Goal: Find contact information: Find contact information

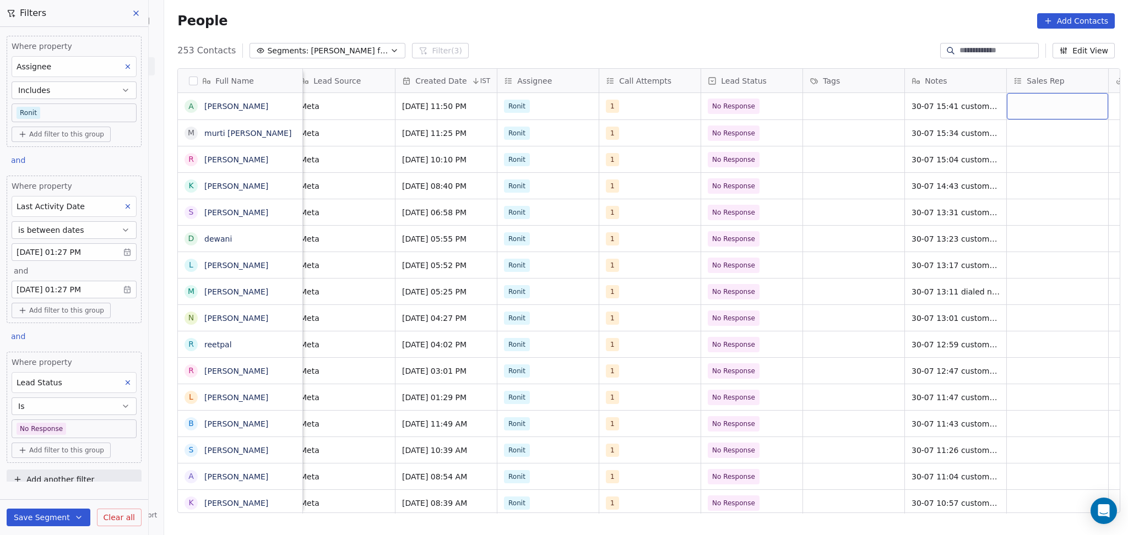
scroll to position [0, 722]
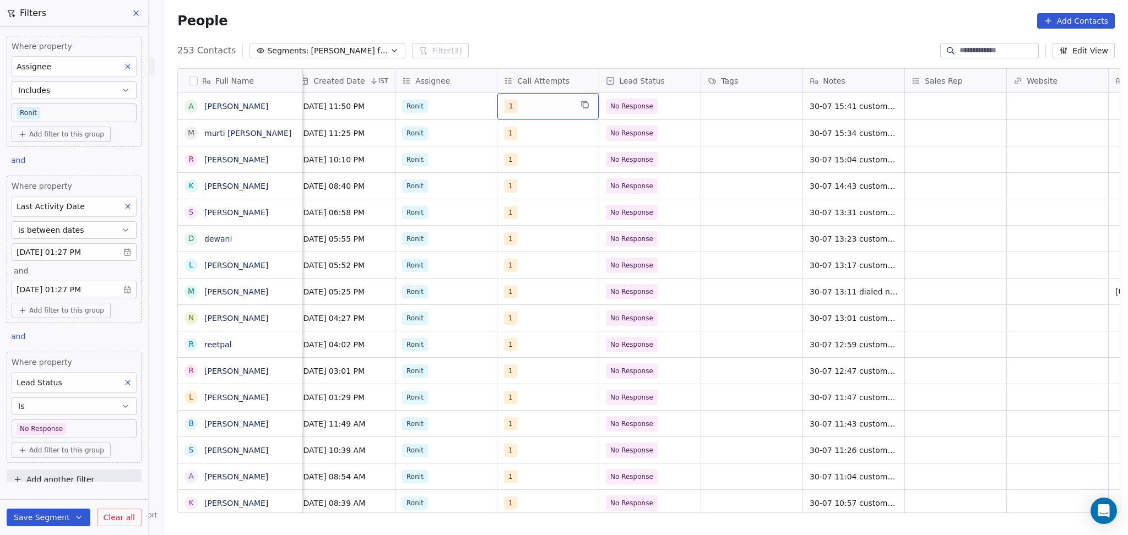
click at [518, 104] on div "1" at bounding box center [537, 106] width 67 height 13
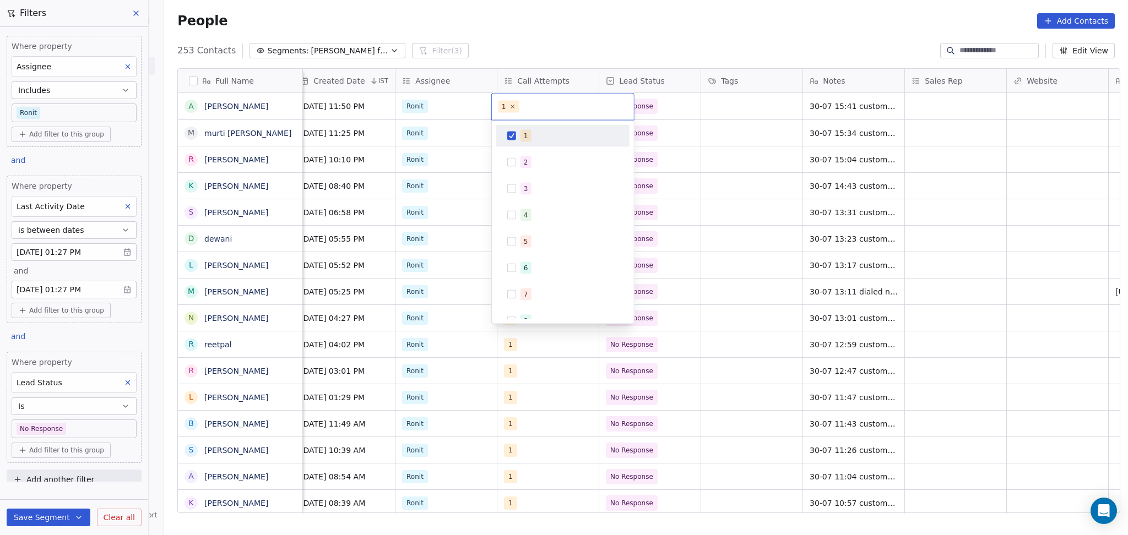
click at [530, 149] on div "1 2 3 4 5 6 7 8 9 10" at bounding box center [562, 255] width 133 height 260
click at [274, 111] on html "On2Cook India Pvt. Ltd. Contacts People Marketing Workflows Campaigns Sales Pip…" at bounding box center [564, 267] width 1128 height 535
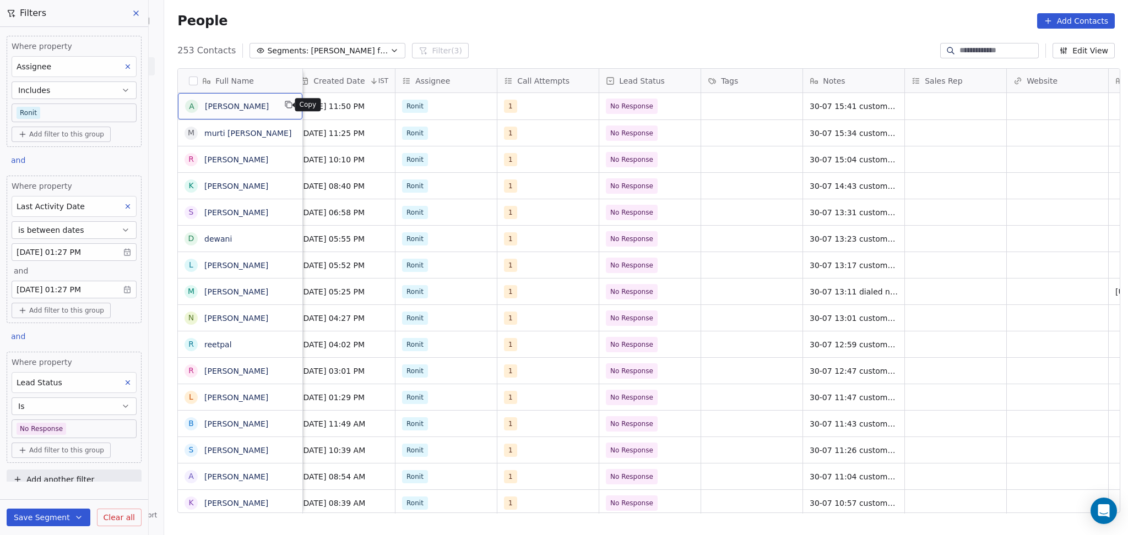
click at [287, 106] on icon "grid" at bounding box center [288, 104] width 9 height 9
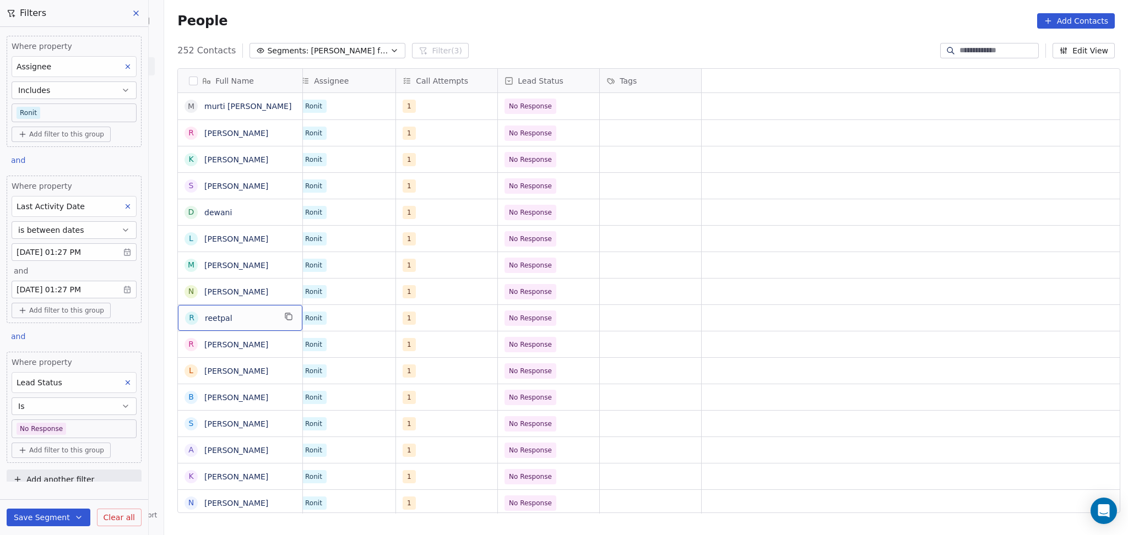
scroll to position [0, 0]
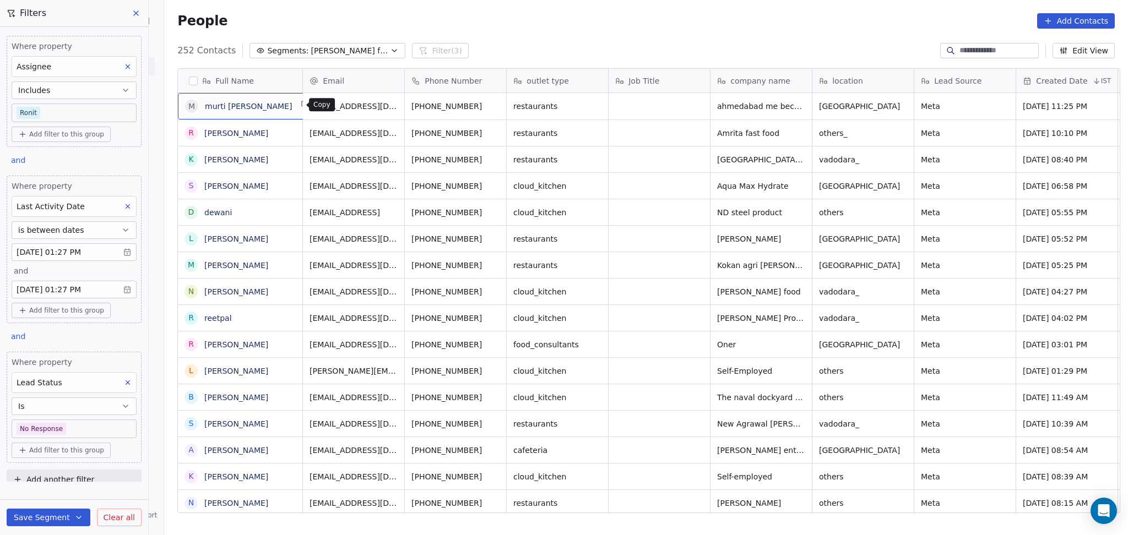
click at [299, 106] on button "grid" at bounding box center [305, 104] width 13 height 13
click at [491, 105] on icon "grid" at bounding box center [495, 104] width 9 height 9
click at [299, 107] on button "grid" at bounding box center [305, 104] width 13 height 13
click at [491, 108] on icon "grid" at bounding box center [495, 104] width 9 height 9
click at [912, 107] on icon "grid" at bounding box center [914, 105] width 5 height 5
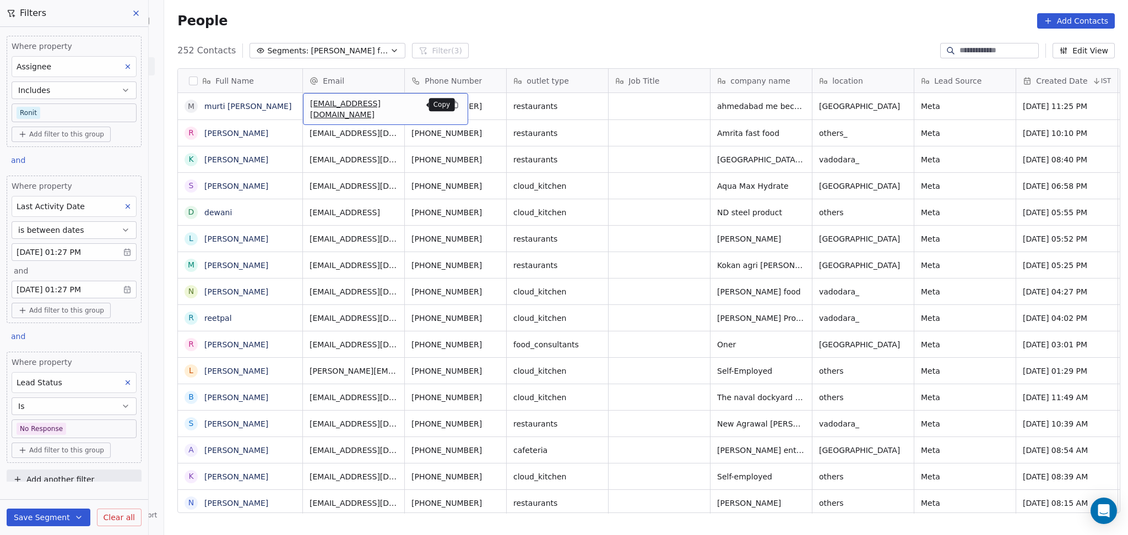
drag, startPoint x: 417, startPoint y: 106, endPoint x: 420, endPoint y: 138, distance: 31.5
click at [450, 106] on icon "grid" at bounding box center [454, 104] width 9 height 9
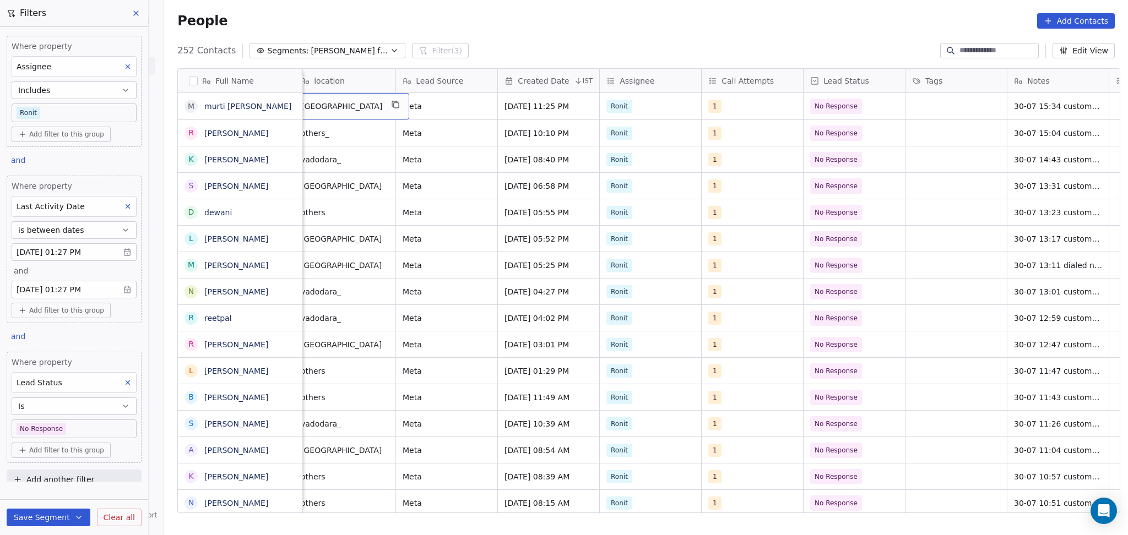
scroll to position [0, 509]
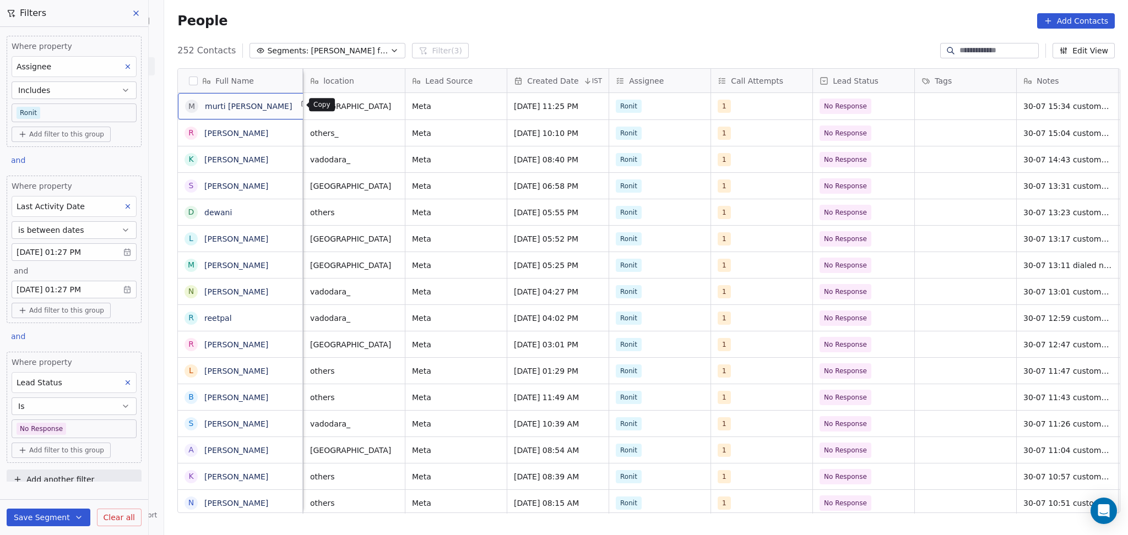
drag, startPoint x: 289, startPoint y: 110, endPoint x: 302, endPoint y: 87, distance: 26.6
click at [299, 99] on button "grid" at bounding box center [305, 104] width 13 height 13
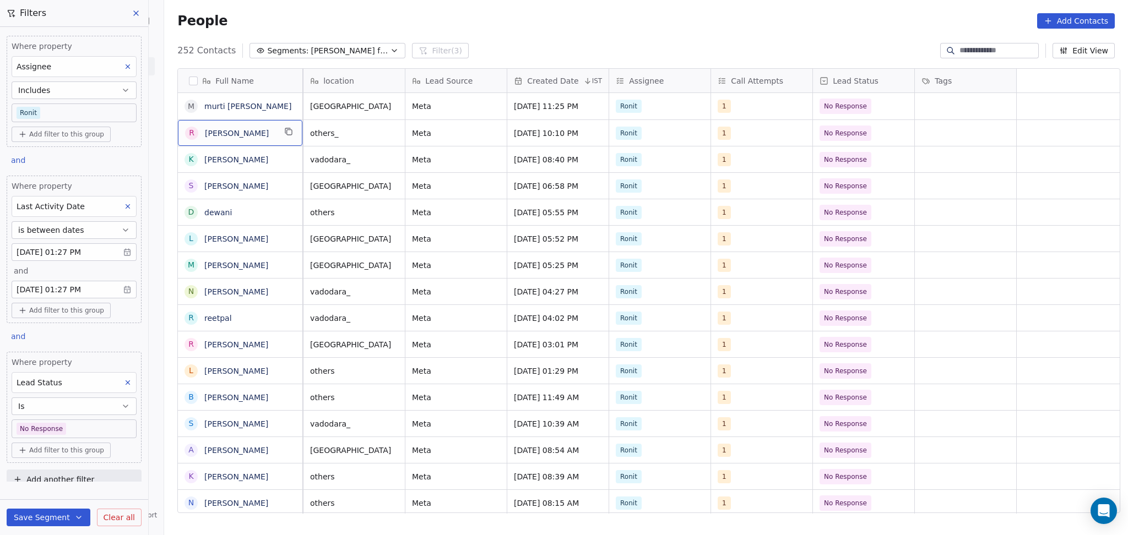
scroll to position [0, 0]
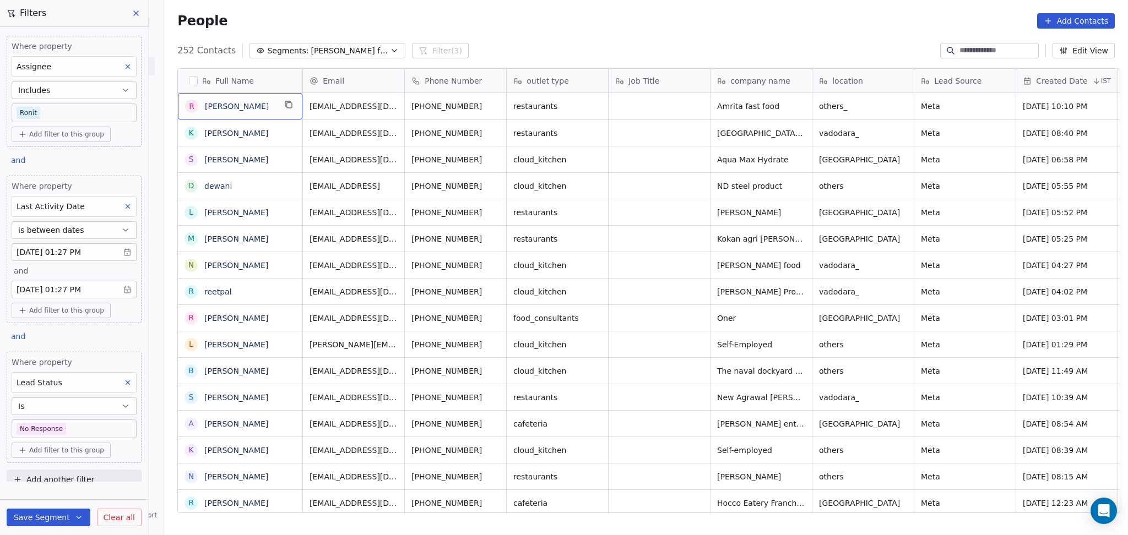
click at [275, 108] on div "R [PERSON_NAME]" at bounding box center [240, 106] width 124 height 26
click at [284, 107] on icon "grid" at bounding box center [288, 104] width 9 height 9
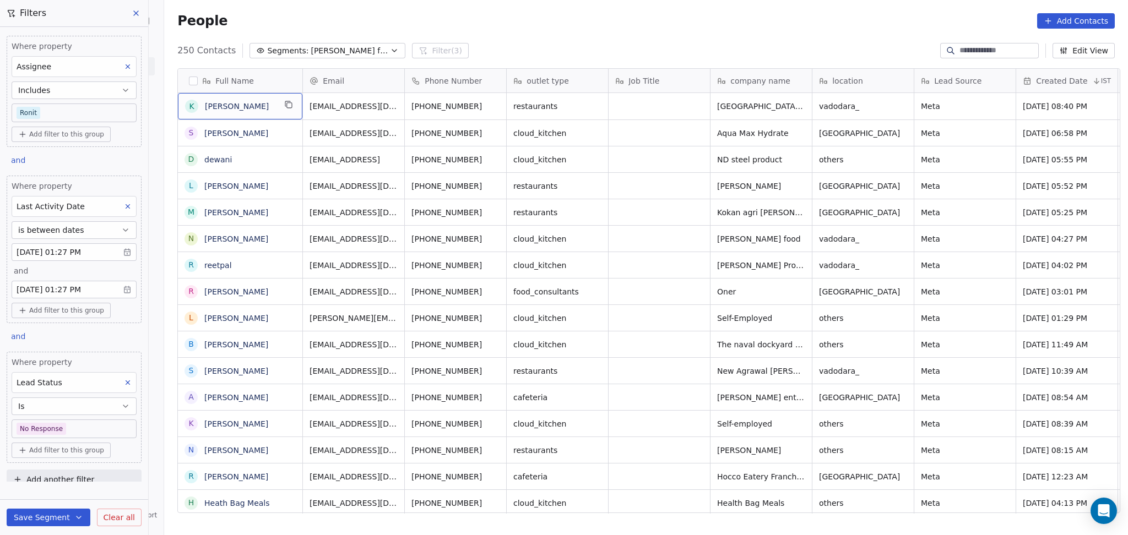
click at [275, 104] on div "K [PERSON_NAME]" at bounding box center [240, 106] width 124 height 26
click at [284, 102] on icon "grid" at bounding box center [288, 104] width 9 height 9
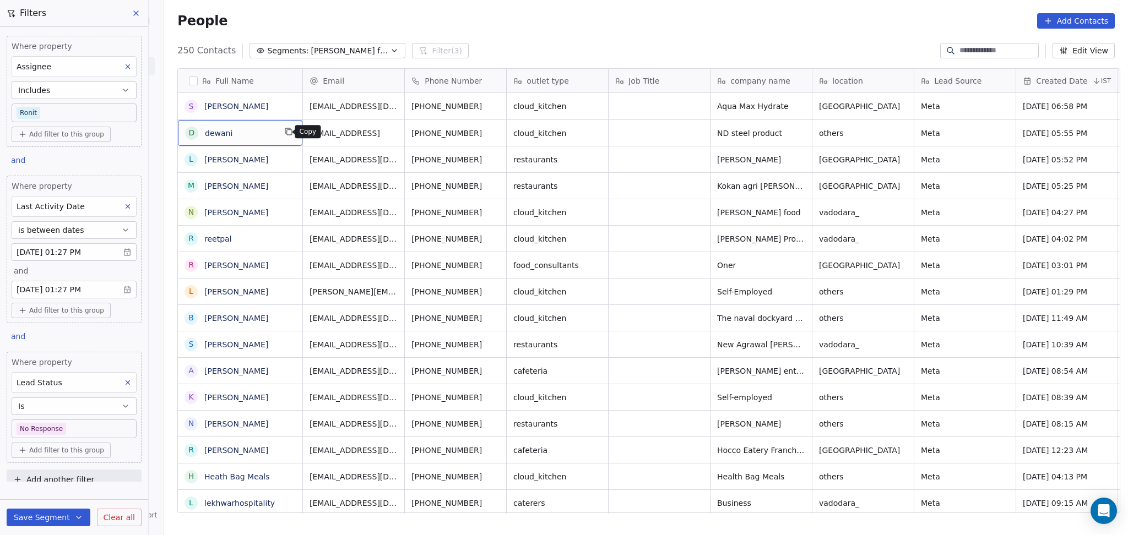
click at [287, 131] on icon "grid" at bounding box center [288, 131] width 9 height 9
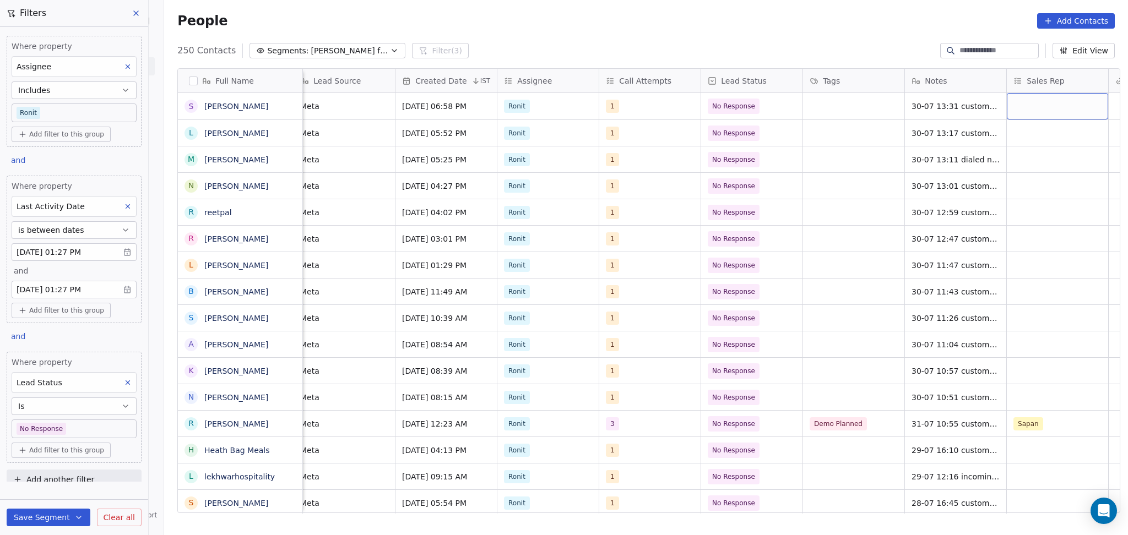
scroll to position [0, 722]
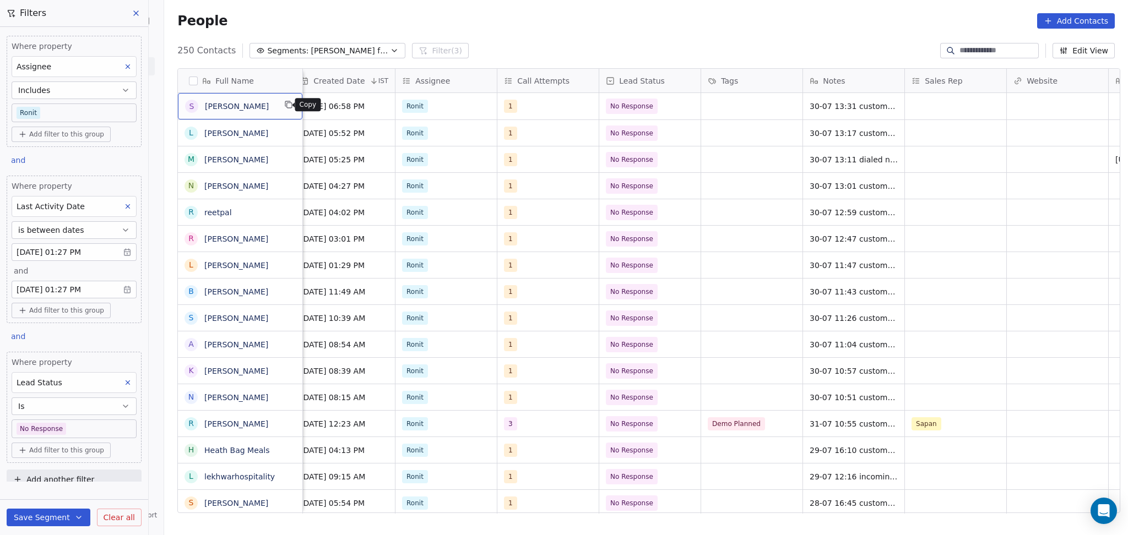
drag, startPoint x: 282, startPoint y: 104, endPoint x: 285, endPoint y: 78, distance: 26.5
click at [284, 104] on icon "grid" at bounding box center [288, 104] width 9 height 9
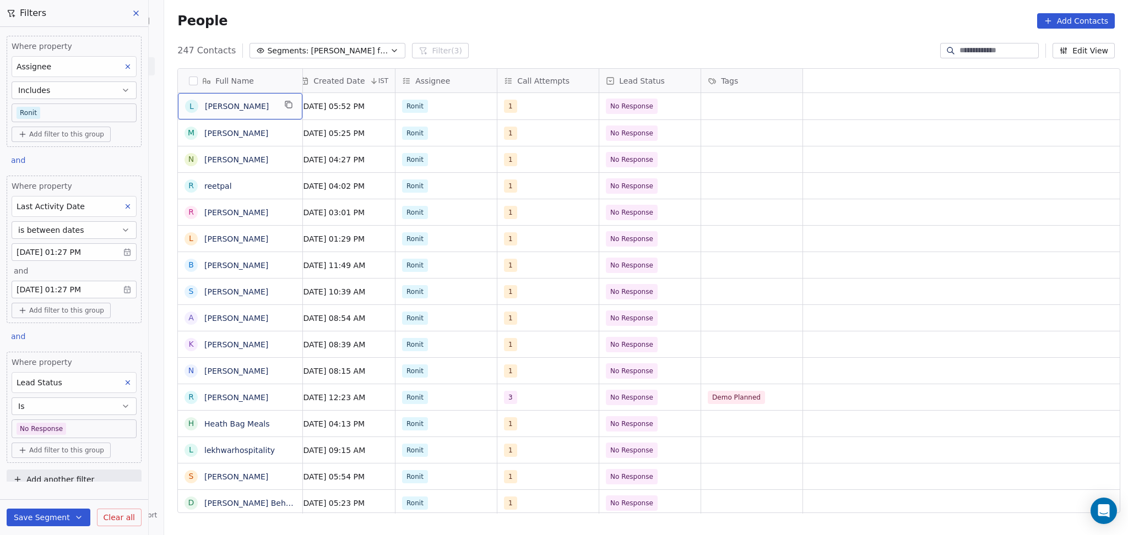
scroll to position [0, 0]
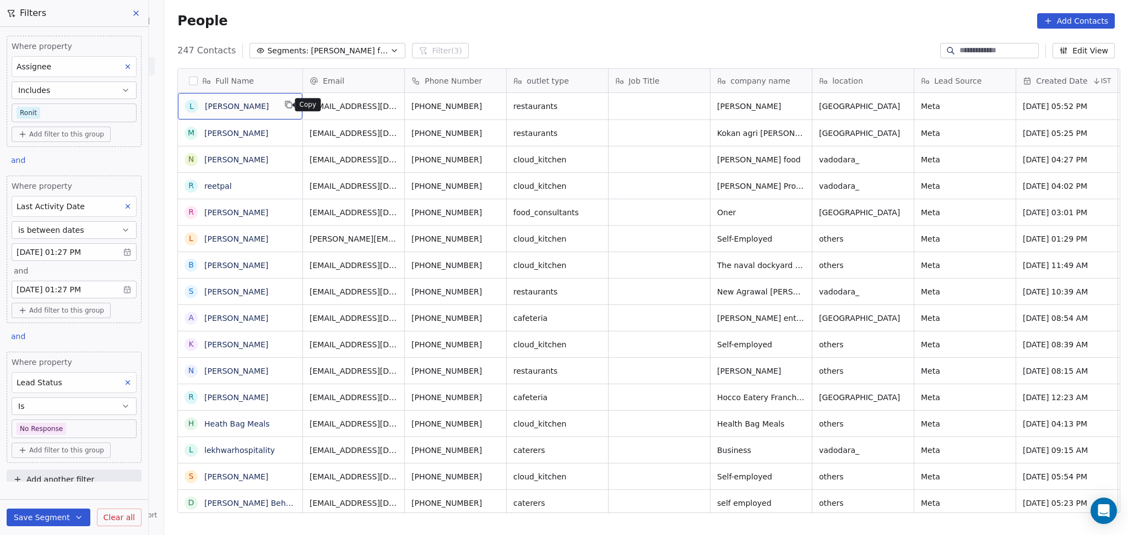
click at [287, 108] on icon "grid" at bounding box center [289, 105] width 5 height 5
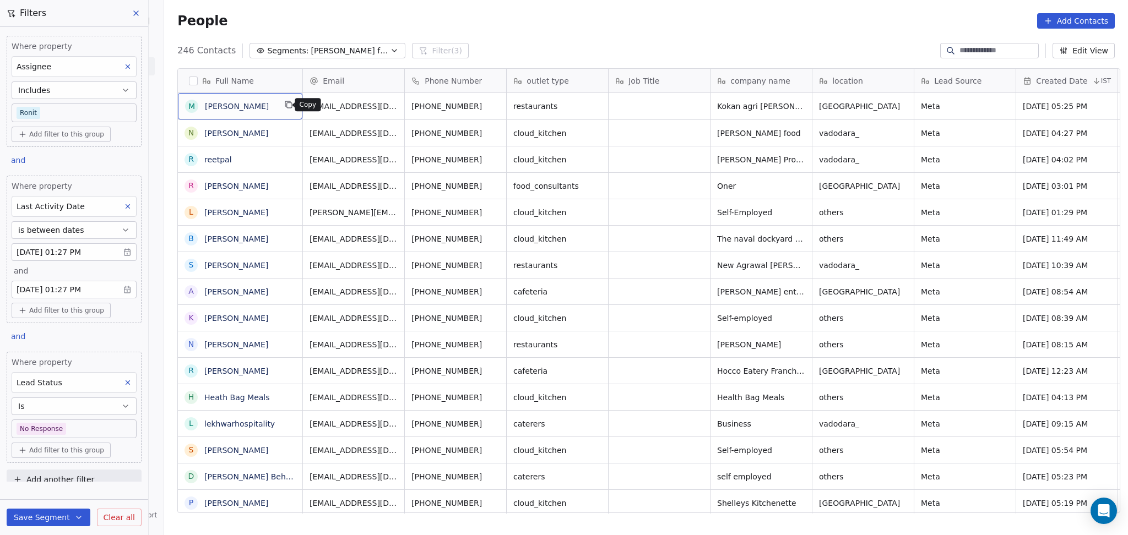
click at [284, 107] on icon "grid" at bounding box center [288, 104] width 9 height 9
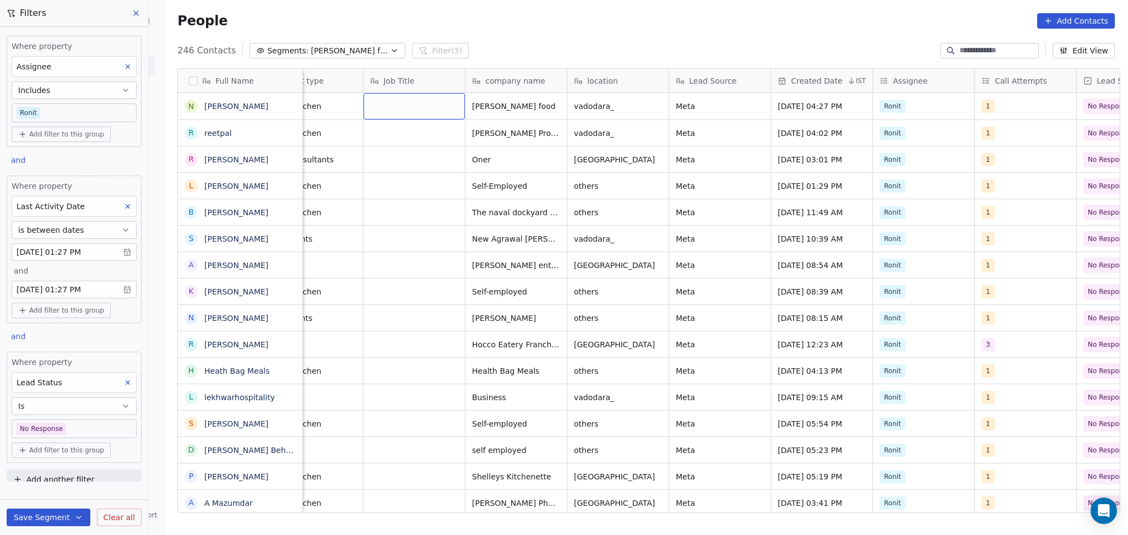
scroll to position [0, 500]
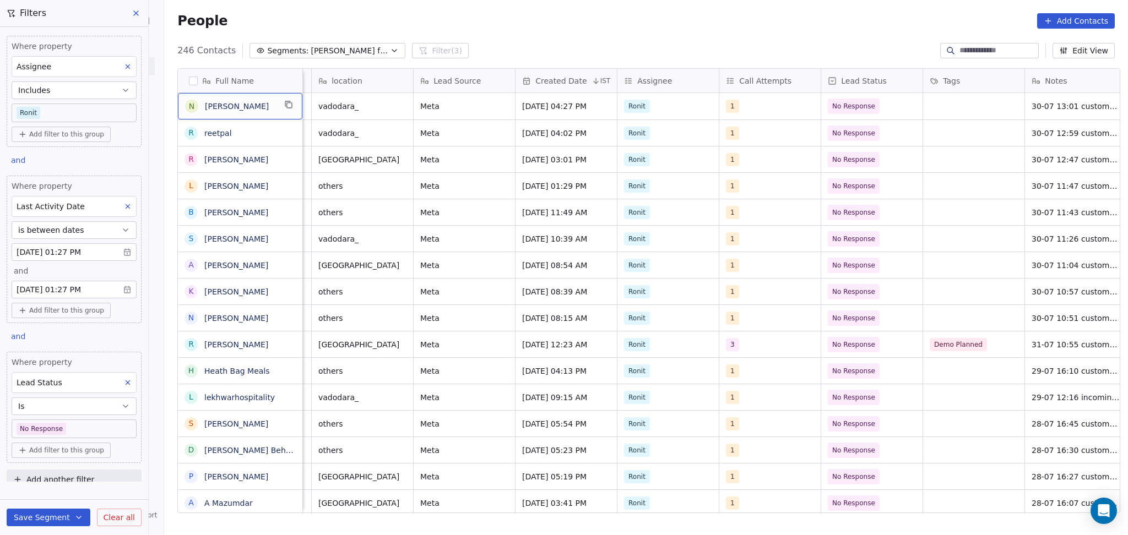
drag, startPoint x: 289, startPoint y: 111, endPoint x: 282, endPoint y: 107, distance: 7.9
click at [287, 111] on div "N [PERSON_NAME]" at bounding box center [240, 106] width 124 height 26
click at [284, 106] on icon "grid" at bounding box center [288, 104] width 9 height 9
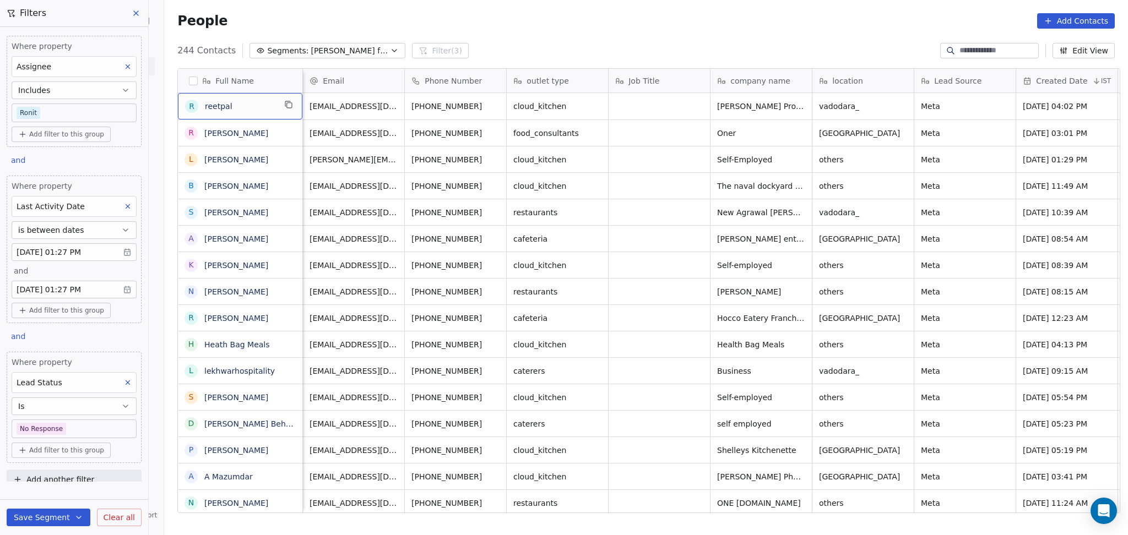
scroll to position [0, 1]
click at [665, 97] on div "grid" at bounding box center [658, 106] width 101 height 26
click at [859, 100] on html "On2Cook India Pvt. Ltd. Contacts People Marketing Workflows Campaigns Sales Pip…" at bounding box center [564, 267] width 1128 height 535
click at [284, 108] on icon "grid" at bounding box center [288, 104] width 9 height 9
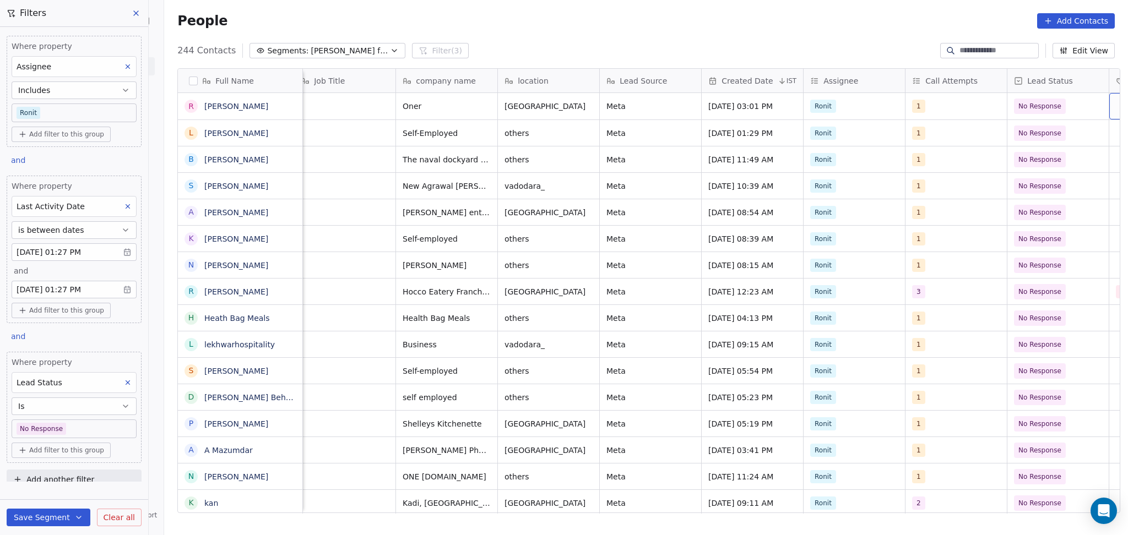
scroll to position [0, 417]
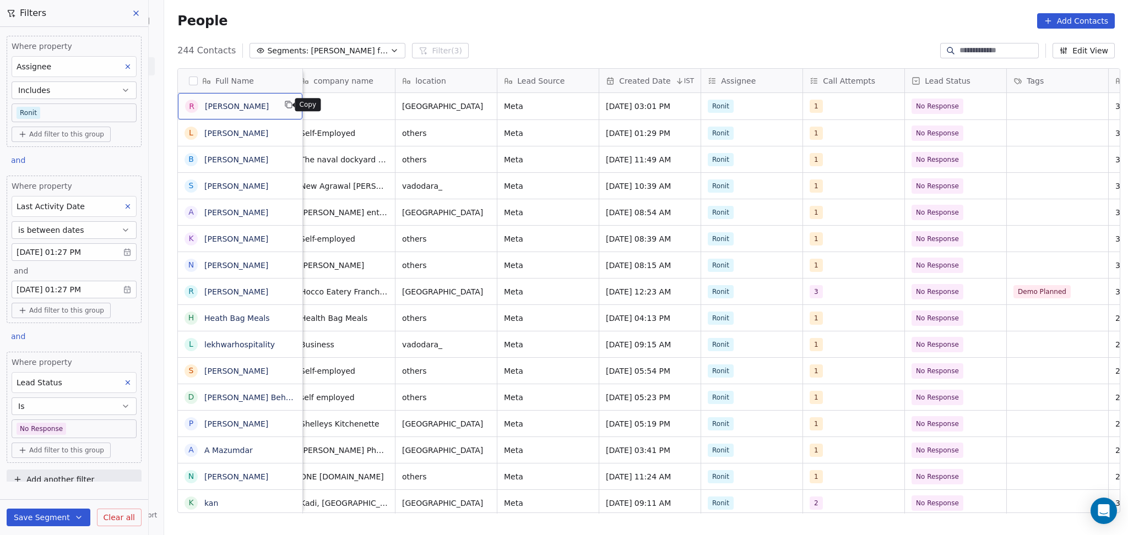
click at [284, 102] on icon "grid" at bounding box center [288, 104] width 9 height 9
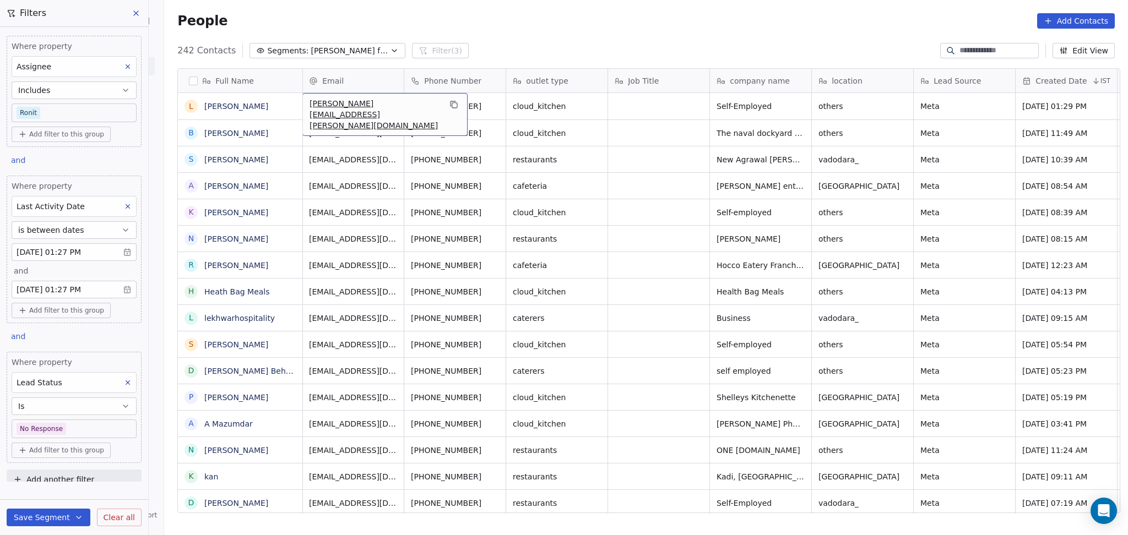
scroll to position [0, 0]
click at [337, 111] on span "[PERSON_NAME][EMAIL_ADDRESS][PERSON_NAME][DOMAIN_NAME]" at bounding box center [375, 114] width 131 height 33
drag, startPoint x: 334, startPoint y: 105, endPoint x: 300, endPoint y: 110, distance: 33.9
click at [300, 110] on input "**********" at bounding box center [359, 107] width 119 height 22
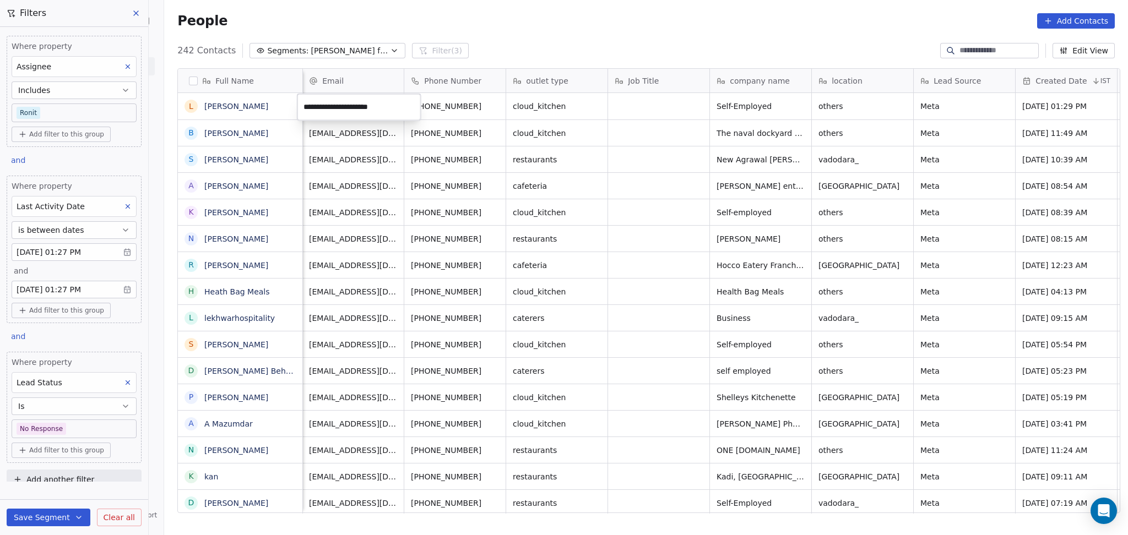
click at [210, 106] on html "On2Cook India Pvt. Ltd. Contacts People Marketing Workflows Campaigns Sales Pip…" at bounding box center [564, 267] width 1128 height 535
click at [210, 106] on link "[PERSON_NAME]" at bounding box center [236, 106] width 64 height 9
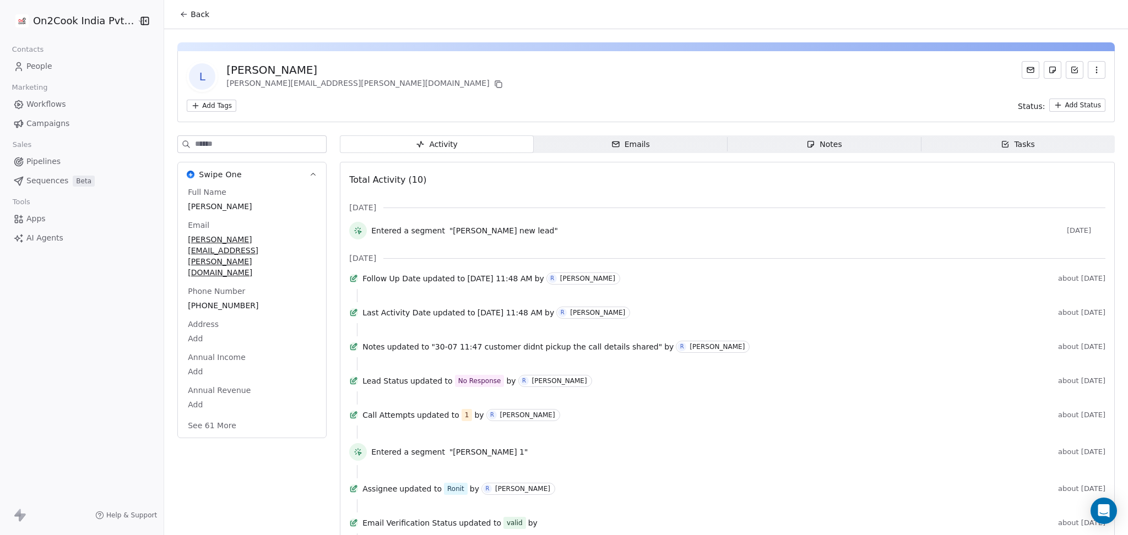
click at [224, 204] on span "[PERSON_NAME]" at bounding box center [252, 206] width 128 height 11
click at [224, 204] on span "[PERSON_NAME]" at bounding box center [251, 207] width 127 height 11
drag, startPoint x: 197, startPoint y: 206, endPoint x: 182, endPoint y: 207, distance: 14.9
click at [182, 207] on textarea "********" at bounding box center [240, 218] width 119 height 34
click at [188, 207] on textarea "**********" at bounding box center [240, 218] width 119 height 34
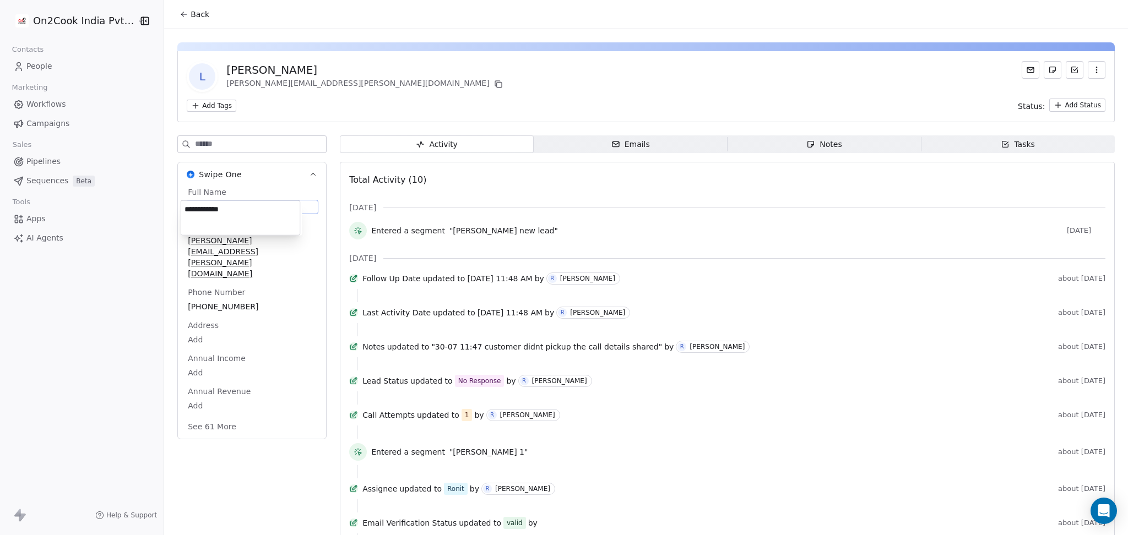
click at [213, 208] on textarea "**********" at bounding box center [240, 218] width 119 height 34
type textarea "**********"
click at [190, 14] on html "On2Cook India Pvt. Ltd. Contacts People Marketing Workflows Campaigns Sales Pip…" at bounding box center [564, 267] width 1128 height 535
click at [190, 14] on span "Back" at bounding box center [199, 14] width 19 height 11
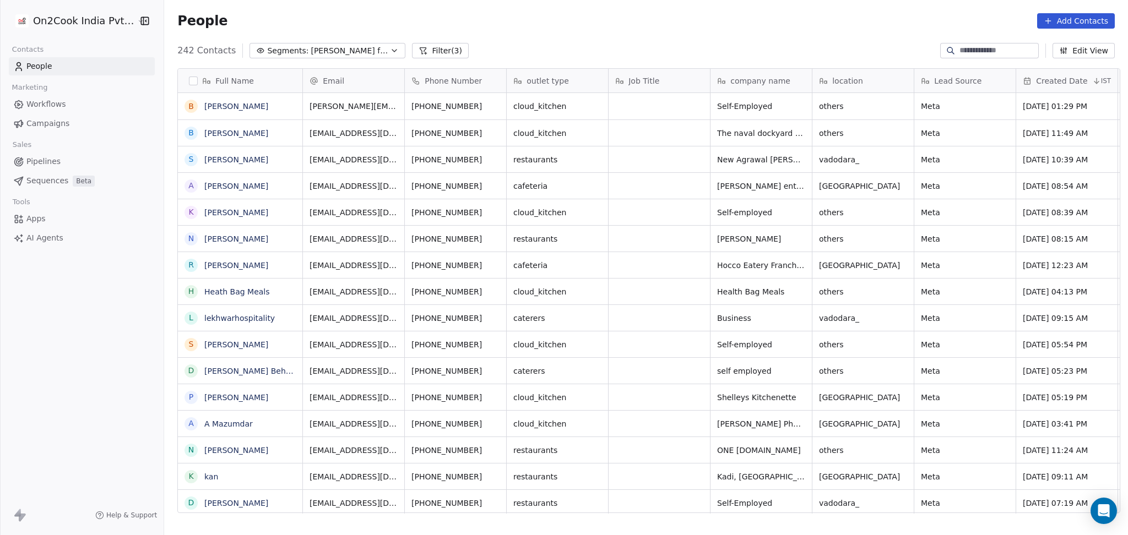
scroll to position [460, 957]
click at [284, 104] on icon "grid" at bounding box center [288, 104] width 9 height 9
click at [491, 104] on icon "grid" at bounding box center [495, 104] width 9 height 9
click at [820, 104] on span "others" at bounding box center [852, 106] width 67 height 11
click at [820, 104] on textarea "******" at bounding box center [858, 111] width 100 height 34
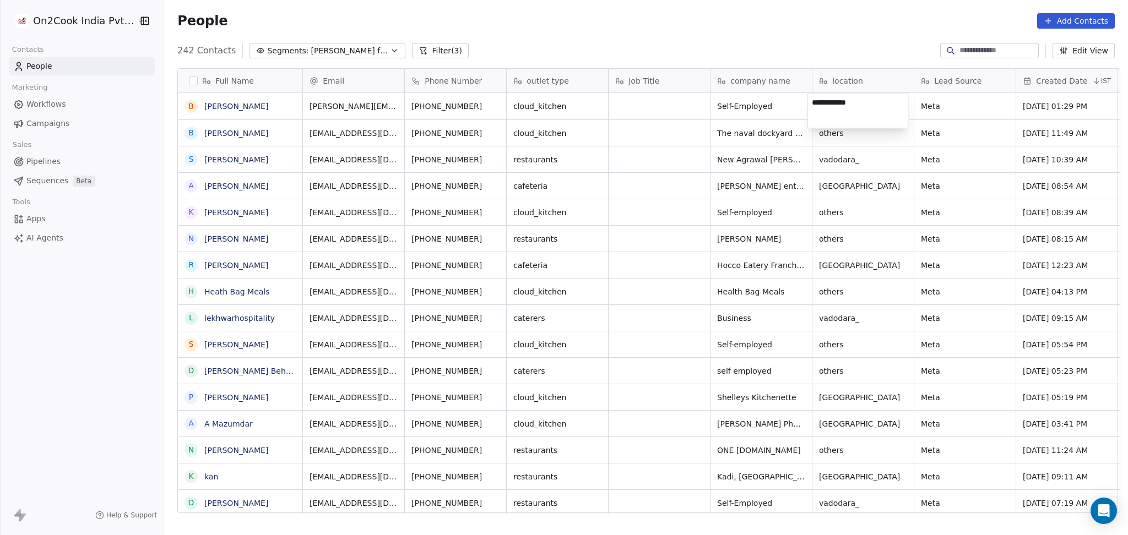
click at [826, 104] on textarea "**********" at bounding box center [858, 111] width 100 height 34
click at [829, 102] on textarea "**********" at bounding box center [858, 111] width 100 height 34
type textarea "**********"
click at [647, 121] on html "On2Cook India Pvt. Ltd. Contacts People Marketing Workflows Campaigns Sales Pip…" at bounding box center [564, 267] width 1128 height 535
click at [285, 105] on icon "grid" at bounding box center [288, 104] width 9 height 9
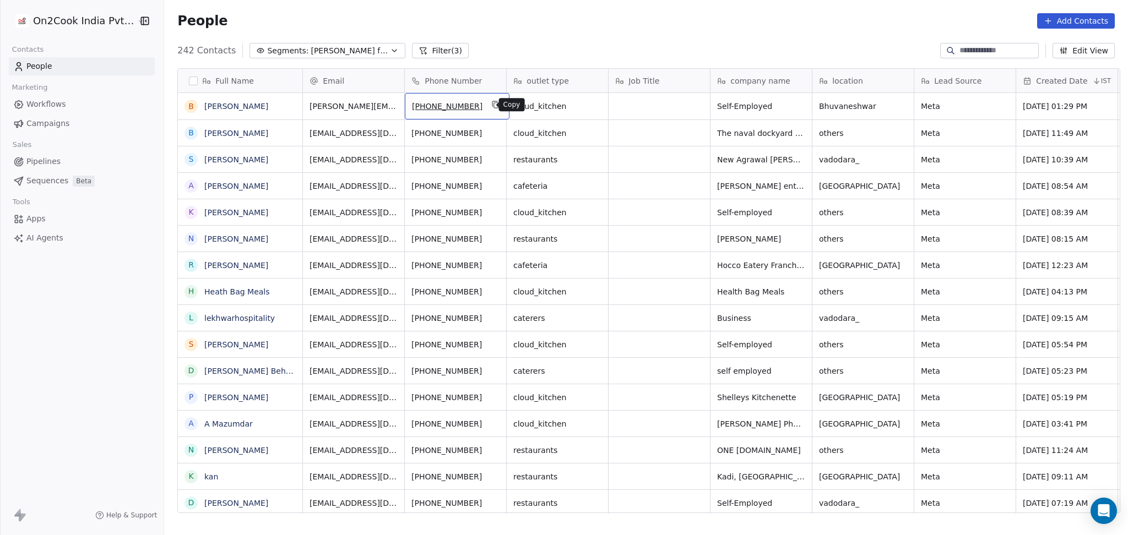
click at [494, 104] on icon "grid" at bounding box center [496, 105] width 5 height 5
click at [898, 104] on icon "grid" at bounding box center [900, 105] width 5 height 5
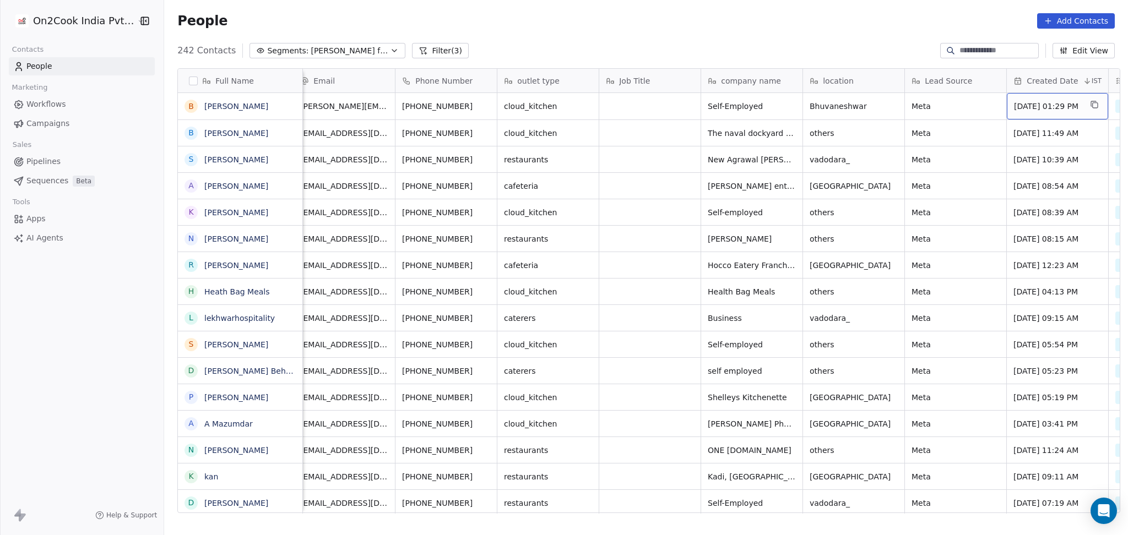
scroll to position [0, 111]
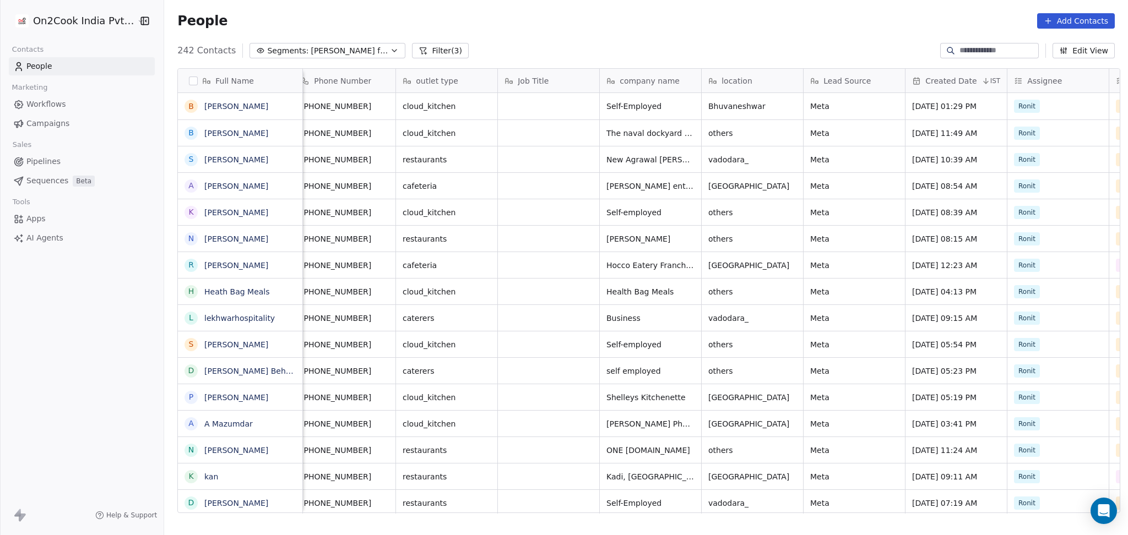
click at [292, 119] on div "B [PERSON_NAME]" at bounding box center [240, 132] width 125 height 26
click at [285, 105] on icon "grid" at bounding box center [288, 104] width 9 height 9
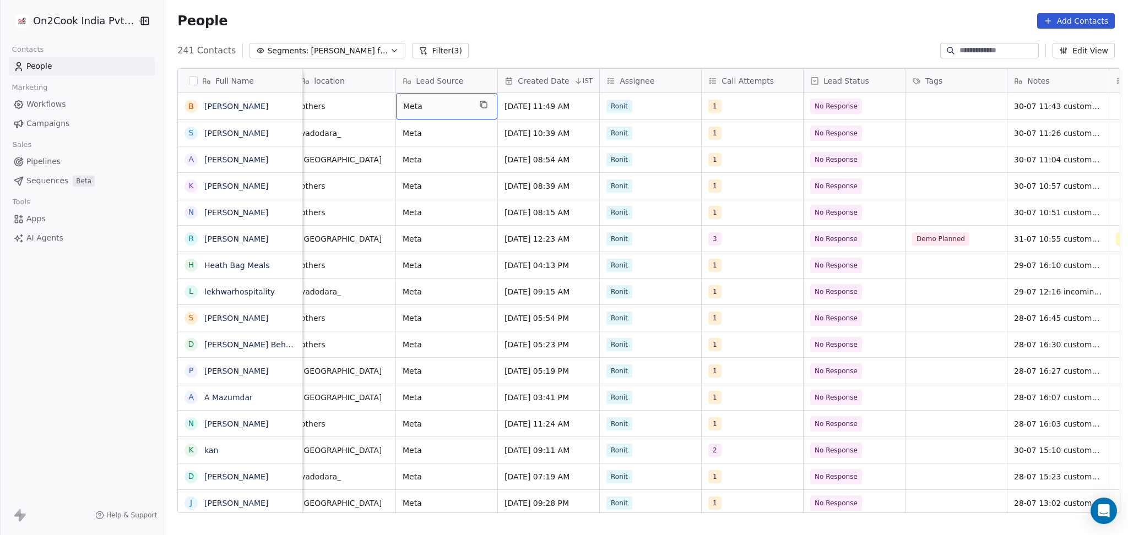
scroll to position [0, 0]
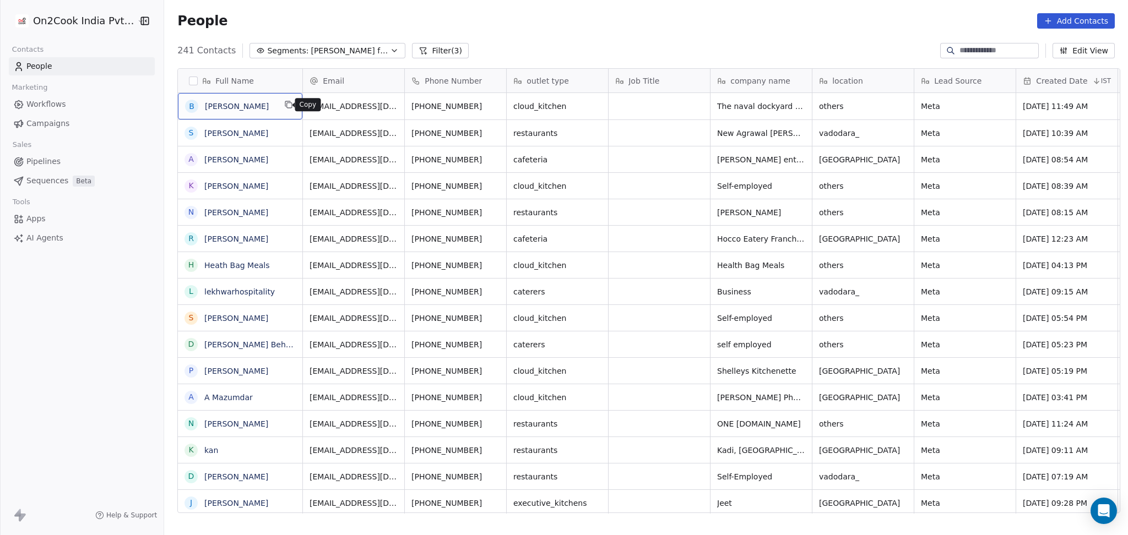
click at [287, 106] on icon "grid" at bounding box center [288, 104] width 9 height 9
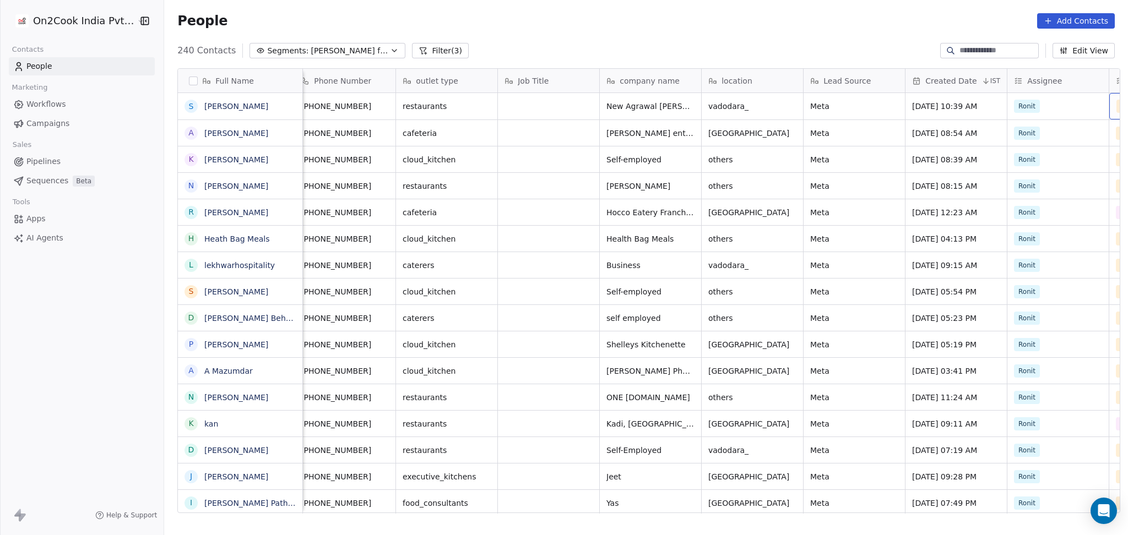
scroll to position [0, 314]
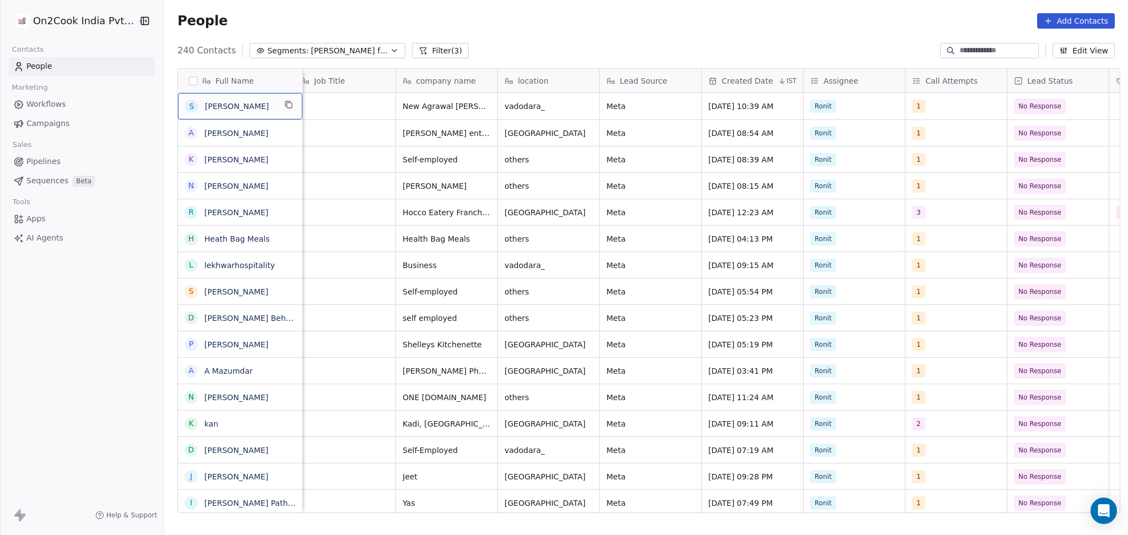
click at [291, 106] on div "S [PERSON_NAME]" at bounding box center [240, 106] width 124 height 26
click at [284, 104] on icon "grid" at bounding box center [288, 104] width 9 height 9
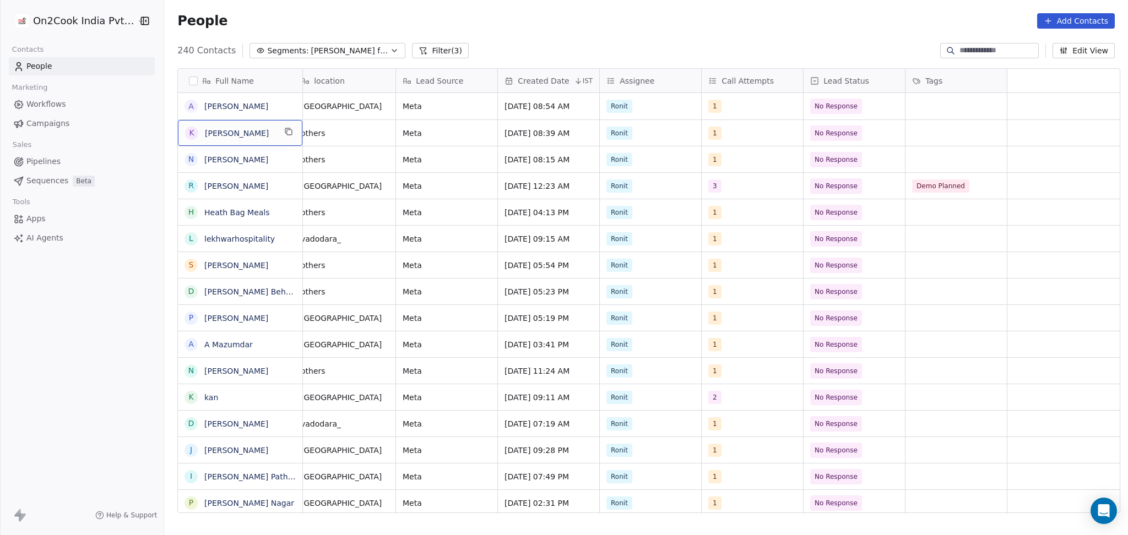
scroll to position [0, 0]
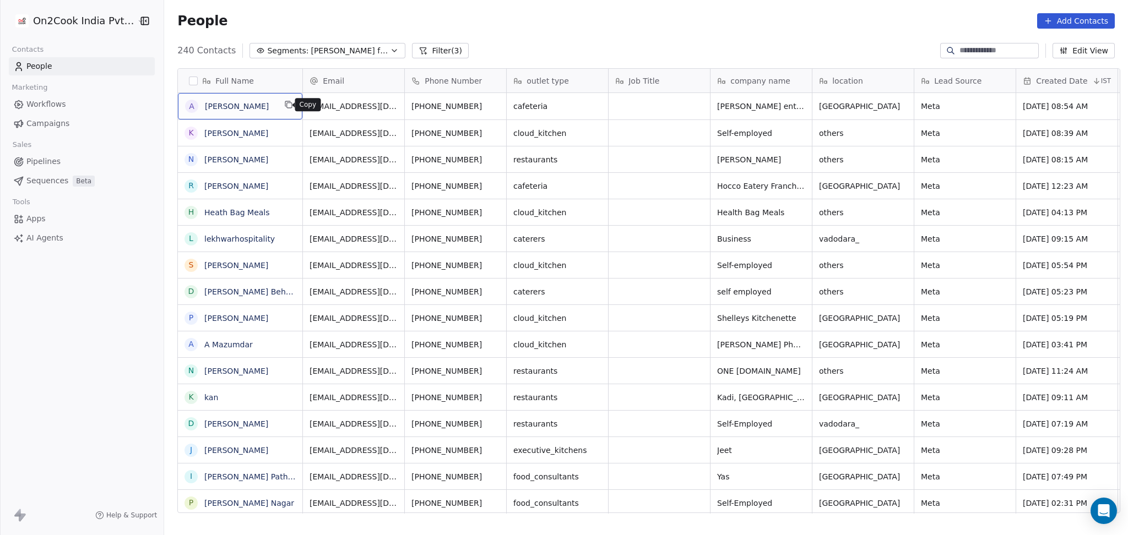
click at [284, 105] on icon "grid" at bounding box center [288, 104] width 9 height 9
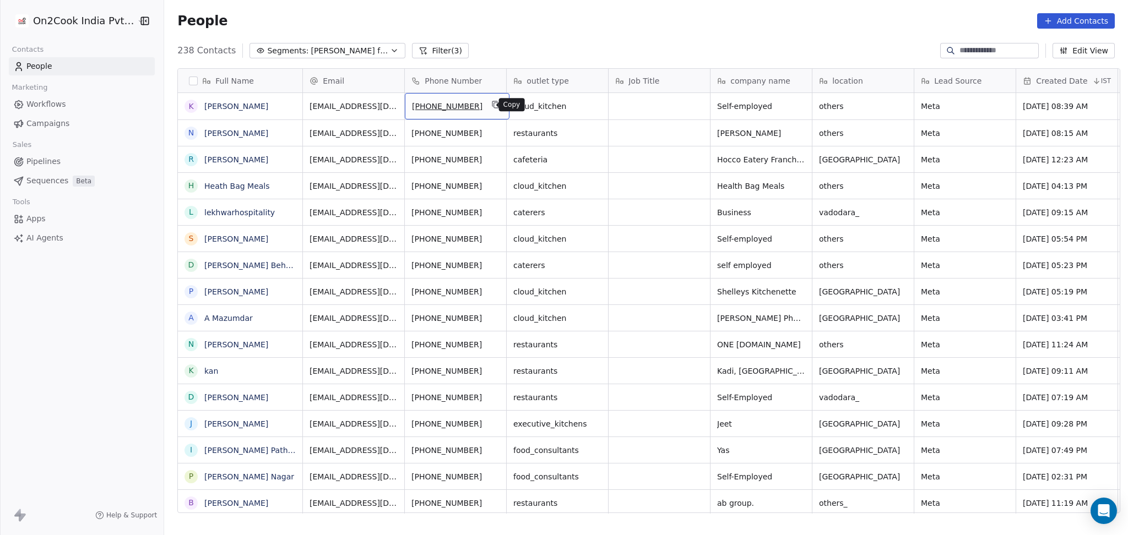
click at [491, 107] on icon "grid" at bounding box center [495, 104] width 9 height 9
drag, startPoint x: 282, startPoint y: 105, endPoint x: 287, endPoint y: 104, distance: 5.6
click at [284, 105] on icon "grid" at bounding box center [288, 104] width 9 height 9
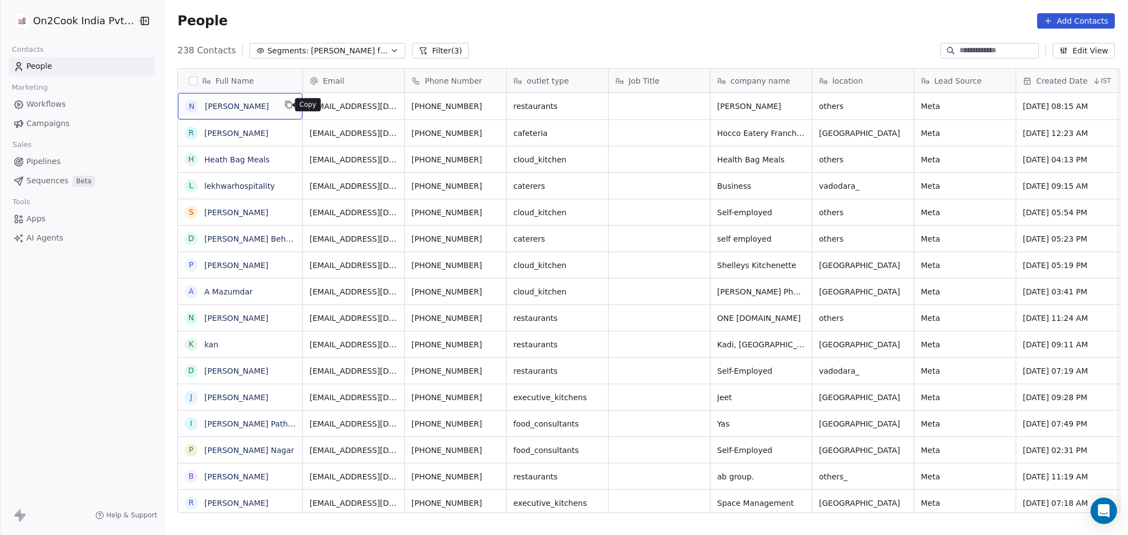
click at [287, 101] on icon "grid" at bounding box center [288, 104] width 9 height 9
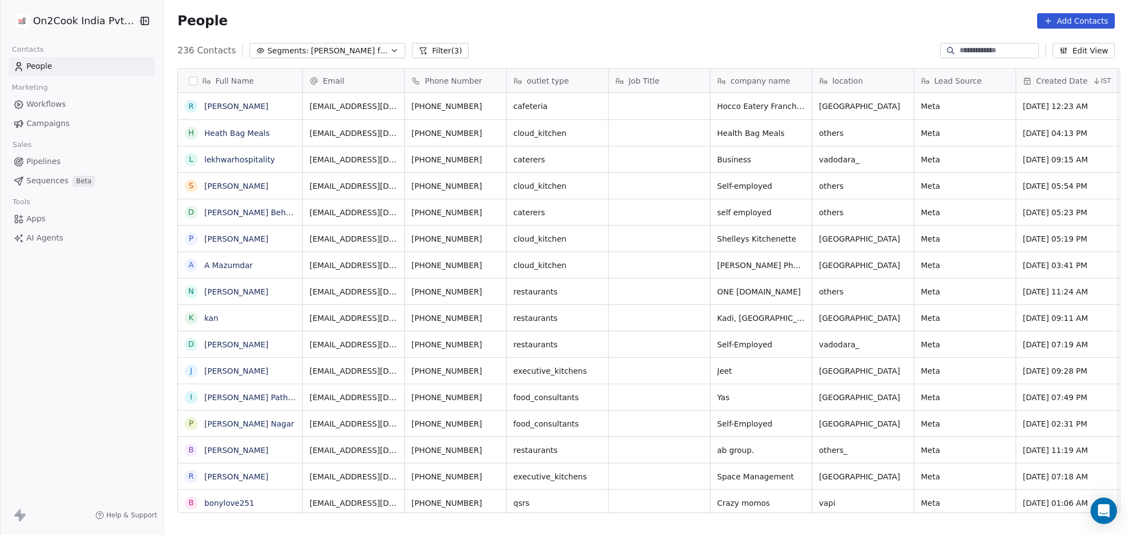
drag, startPoint x: 621, startPoint y: 12, endPoint x: 504, endPoint y: -64, distance: 139.7
click at [504, 0] on html "On2Cook India Pvt. Ltd. Contacts People Marketing Workflows Campaigns Sales Pip…" at bounding box center [564, 267] width 1128 height 535
click at [292, 132] on div "H Heath Bag Meals" at bounding box center [240, 133] width 124 height 26
click at [284, 133] on icon "grid" at bounding box center [288, 131] width 9 height 9
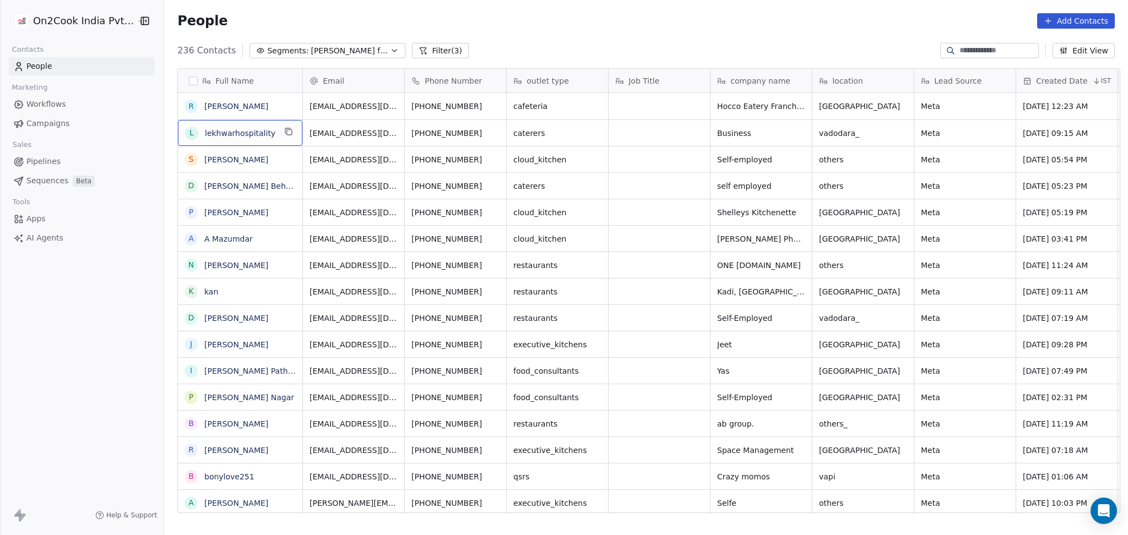
click at [284, 133] on icon "grid" at bounding box center [288, 131] width 9 height 9
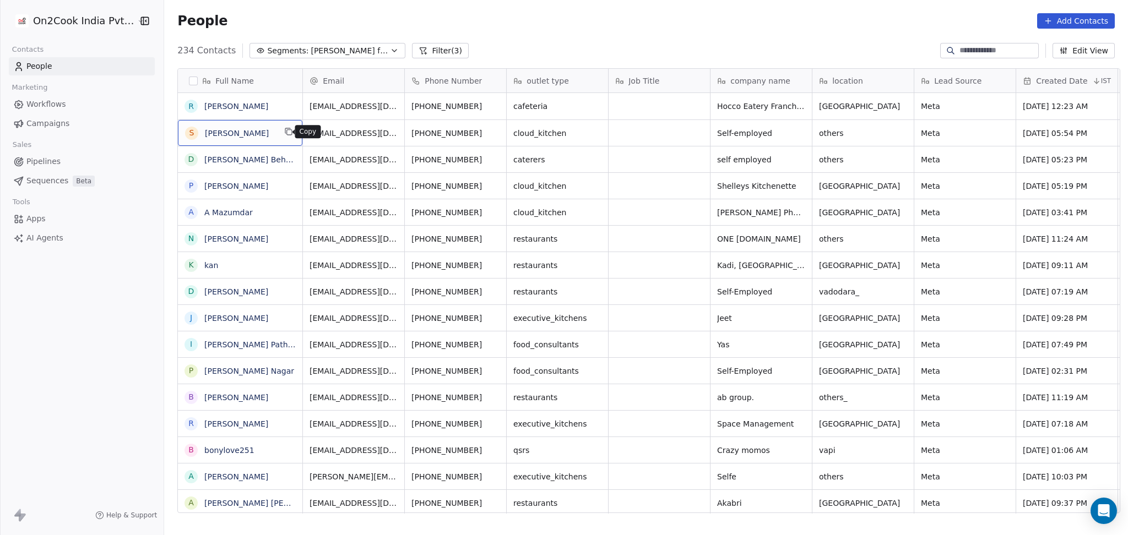
click at [284, 133] on icon "grid" at bounding box center [288, 131] width 9 height 9
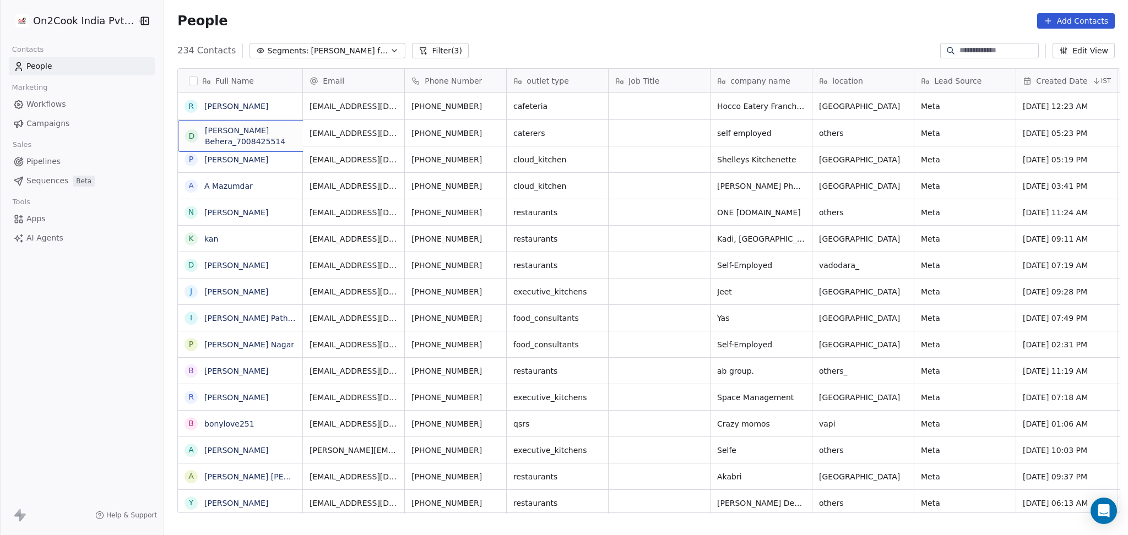
click at [251, 143] on div "D [PERSON_NAME] Behera_7008425514" at bounding box center [260, 136] width 165 height 32
drag, startPoint x: 287, startPoint y: 132, endPoint x: 238, endPoint y: 126, distance: 49.4
click at [238, 126] on textarea "**********" at bounding box center [254, 138] width 163 height 34
type textarea "**********"
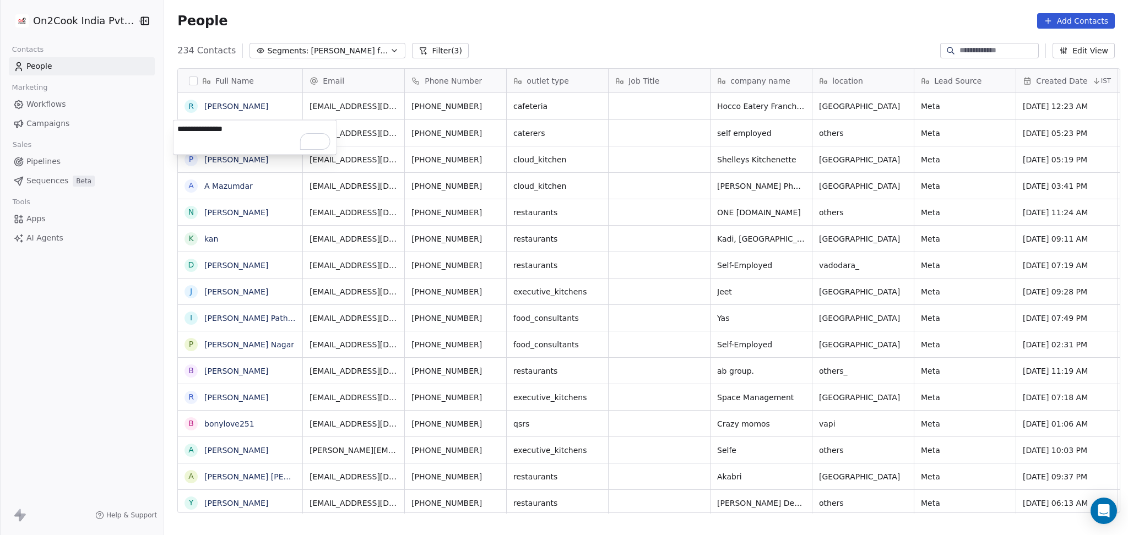
click at [656, 135] on html "On2Cook India Pvt. Ltd. Contacts People Marketing Workflows Campaigns Sales Pip…" at bounding box center [564, 267] width 1128 height 535
click at [639, 135] on div "grid" at bounding box center [658, 133] width 101 height 26
click at [613, 127] on textarea "**********" at bounding box center [653, 138] width 100 height 34
type textarea "**********"
click at [831, 135] on html "On2Cook India Pvt. Ltd. Contacts People Marketing Workflows Campaigns Sales Pip…" at bounding box center [564, 267] width 1128 height 535
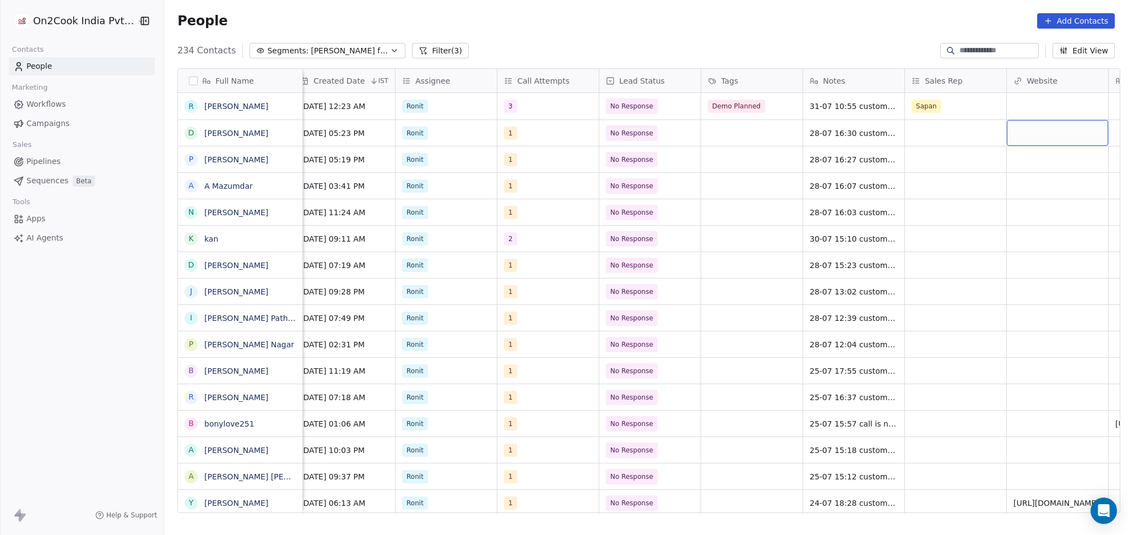
scroll to position [0, 824]
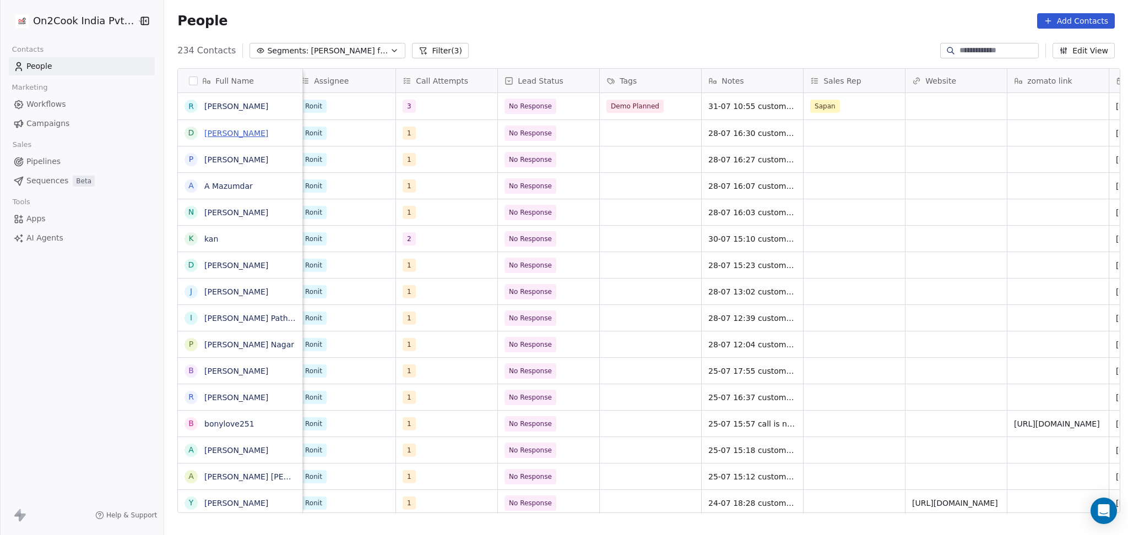
click at [260, 134] on link "[PERSON_NAME]" at bounding box center [236, 133] width 64 height 9
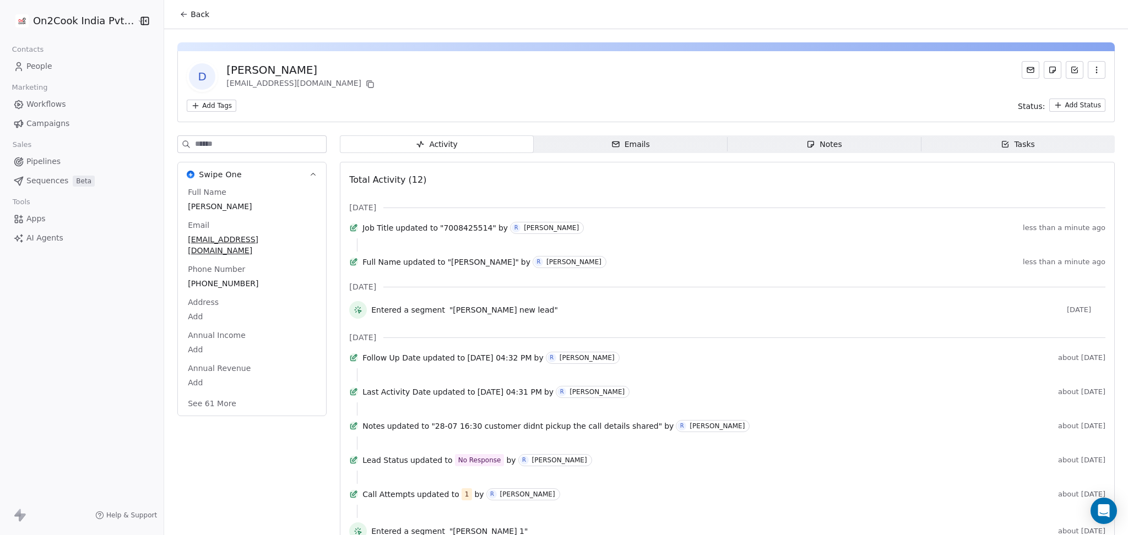
click at [194, 12] on span "Back" at bounding box center [199, 14] width 19 height 11
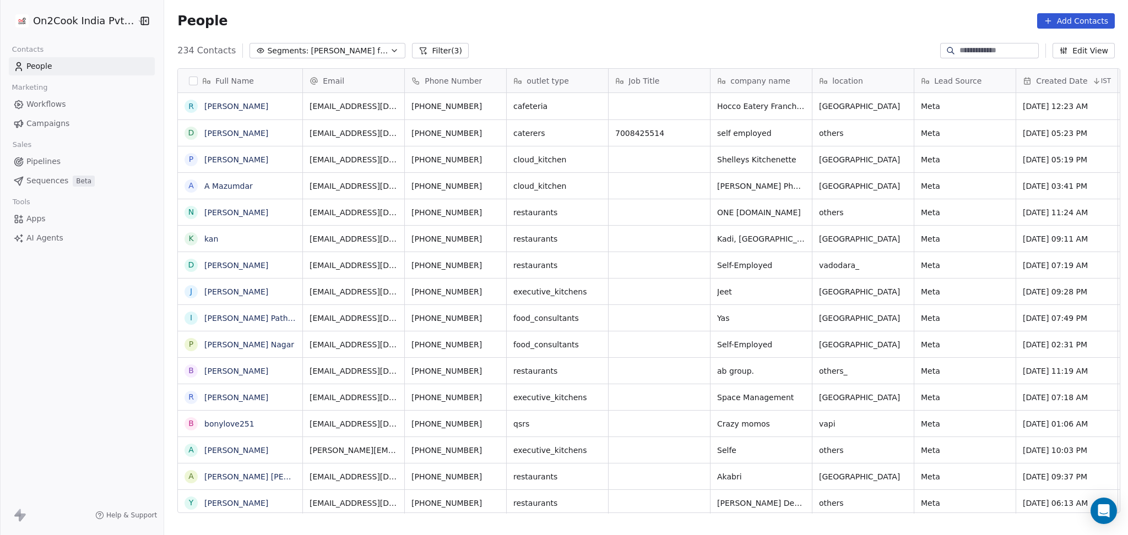
scroll to position [460, 957]
drag, startPoint x: 280, startPoint y: 146, endPoint x: 280, endPoint y: 139, distance: 6.6
click at [287, 132] on icon "grid" at bounding box center [288, 131] width 9 height 9
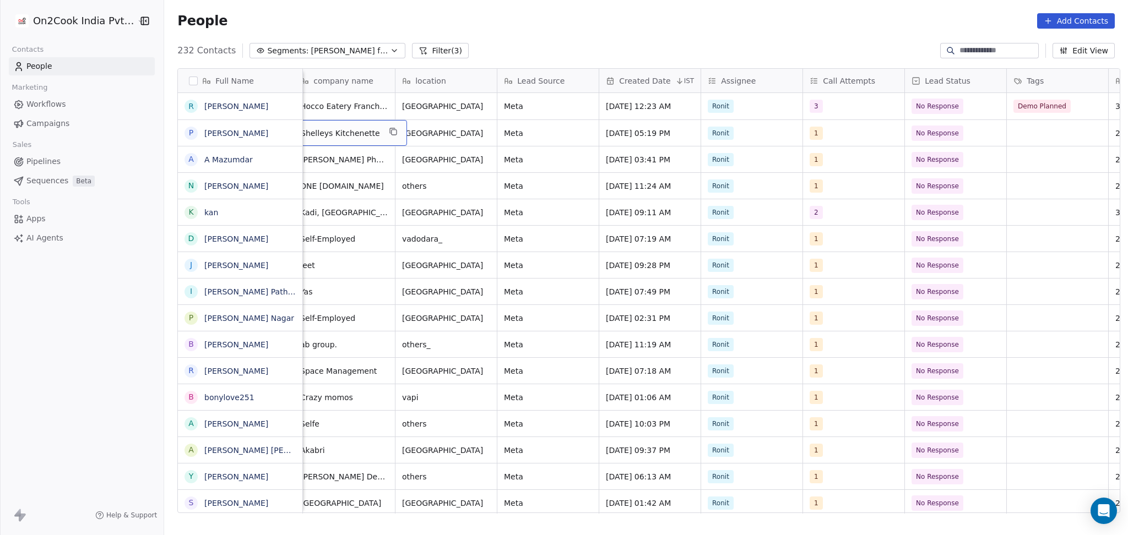
scroll to position [0, 0]
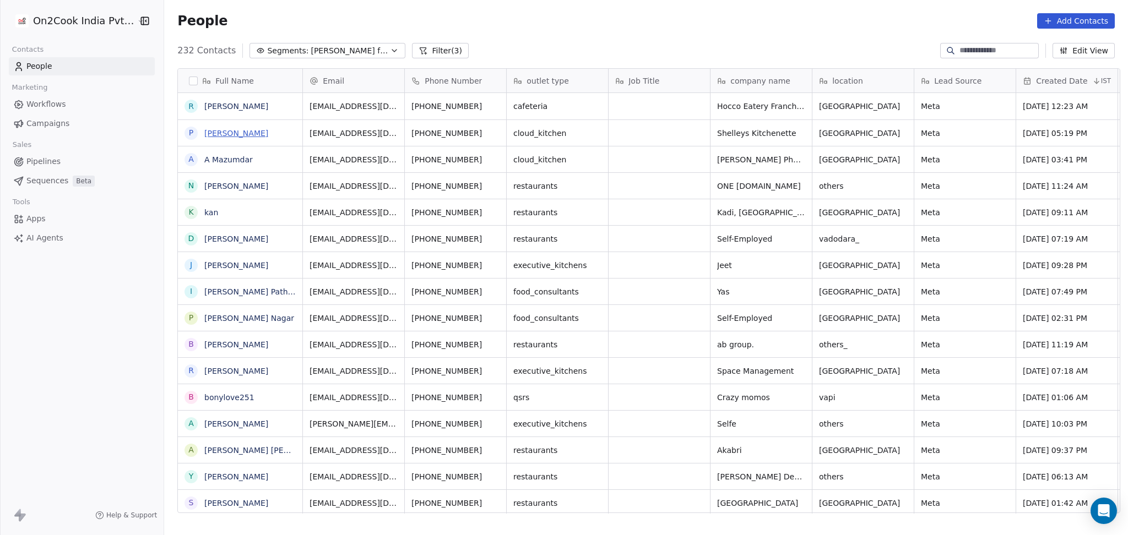
click at [254, 129] on link "[PERSON_NAME]" at bounding box center [236, 133] width 64 height 9
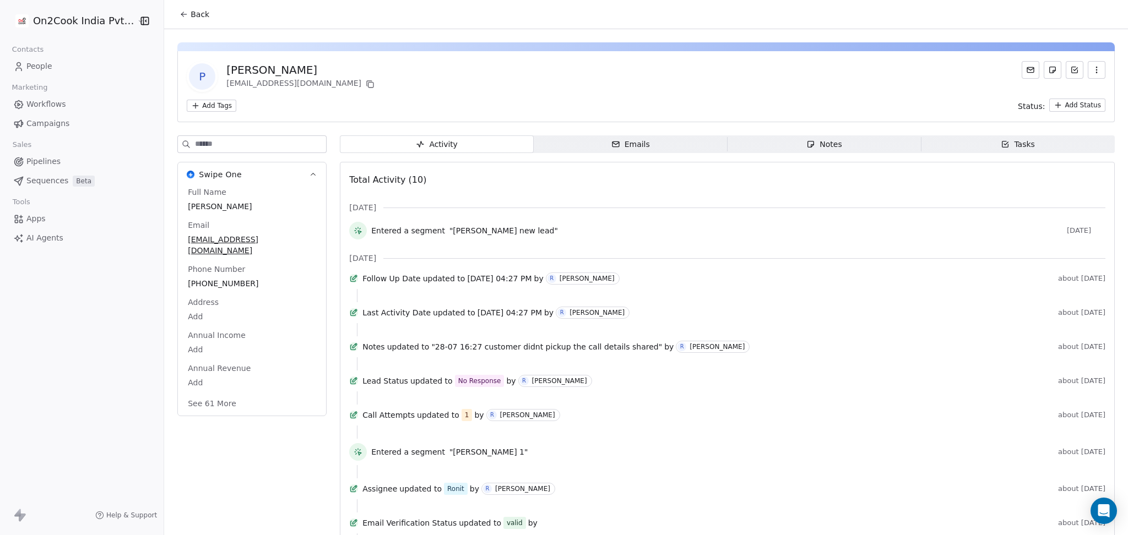
click at [190, 13] on span "Back" at bounding box center [199, 14] width 19 height 11
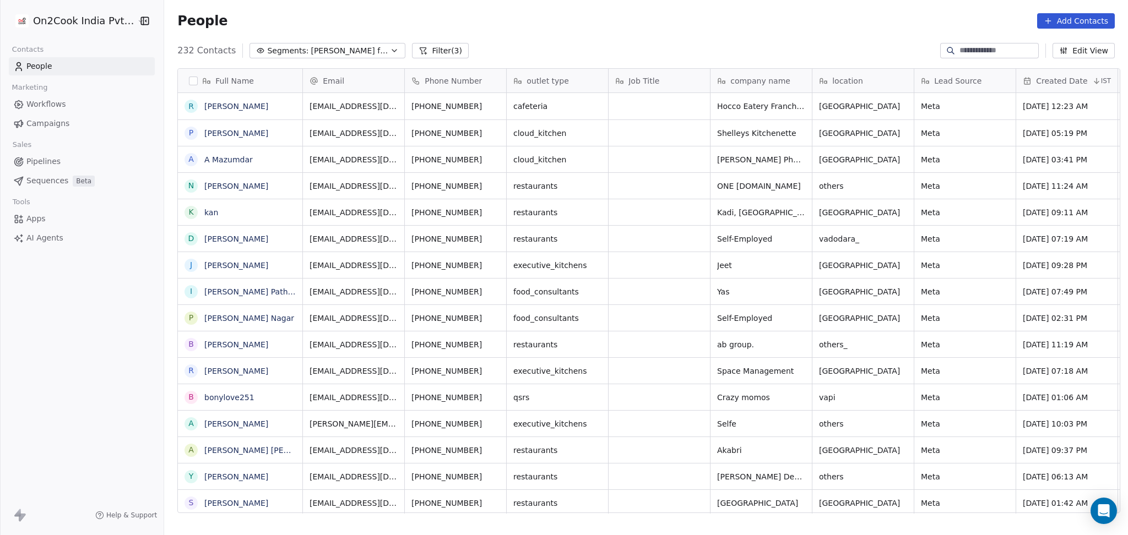
scroll to position [460, 957]
click at [285, 133] on icon "grid" at bounding box center [288, 131] width 9 height 9
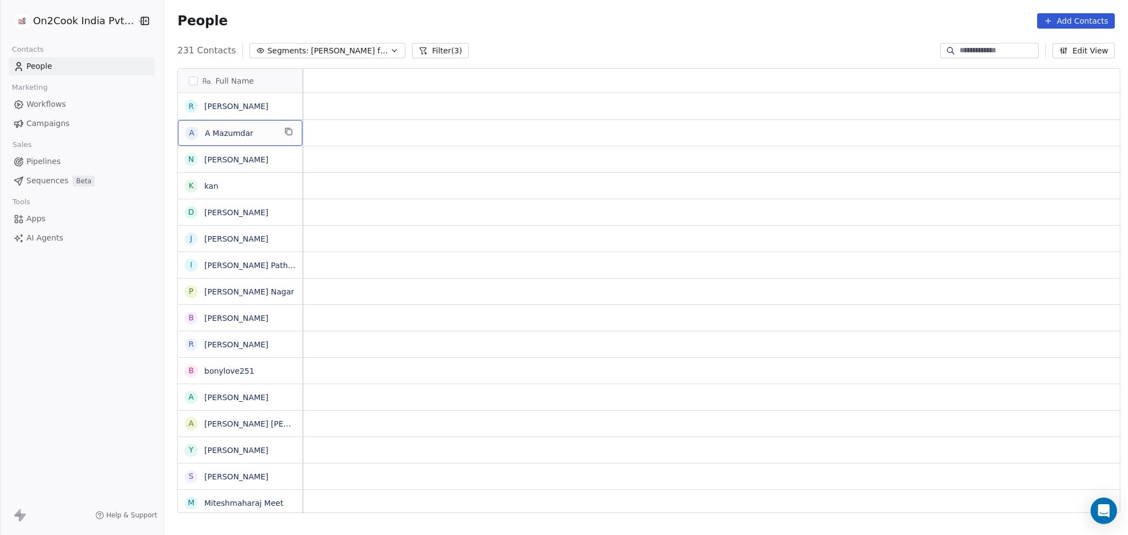
scroll to position [0, 0]
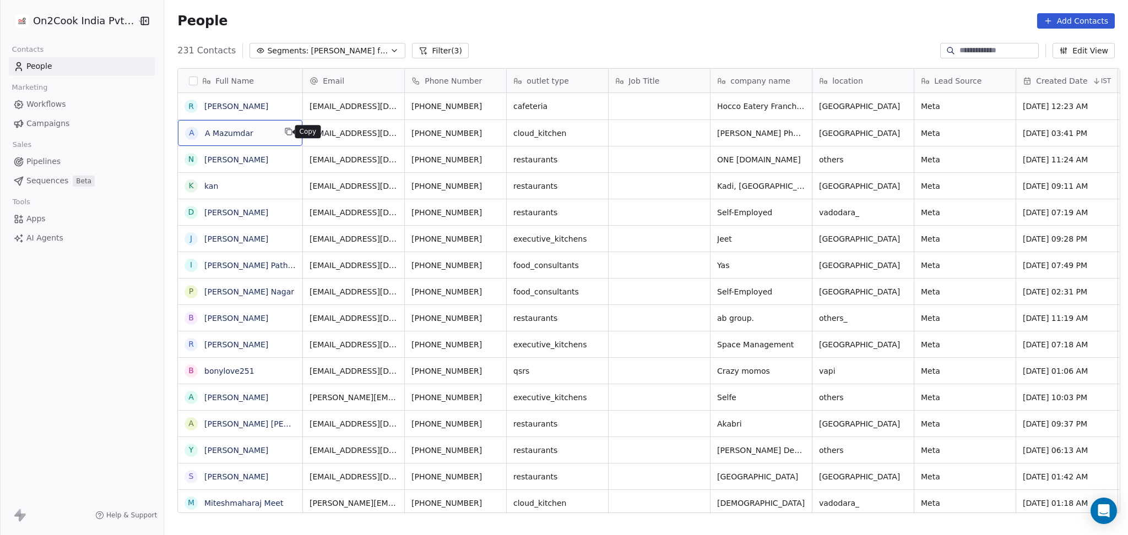
click at [282, 136] on button "grid" at bounding box center [288, 131] width 13 height 13
